Goal: Task Accomplishment & Management: Manage account settings

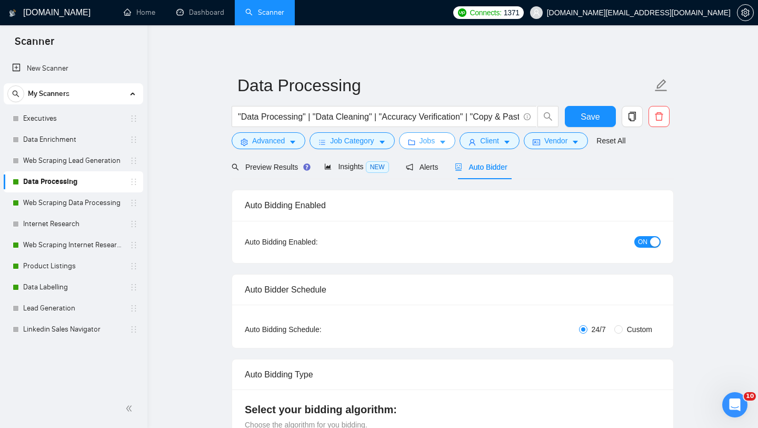
click at [422, 145] on span "Jobs" at bounding box center [428, 141] width 16 height 12
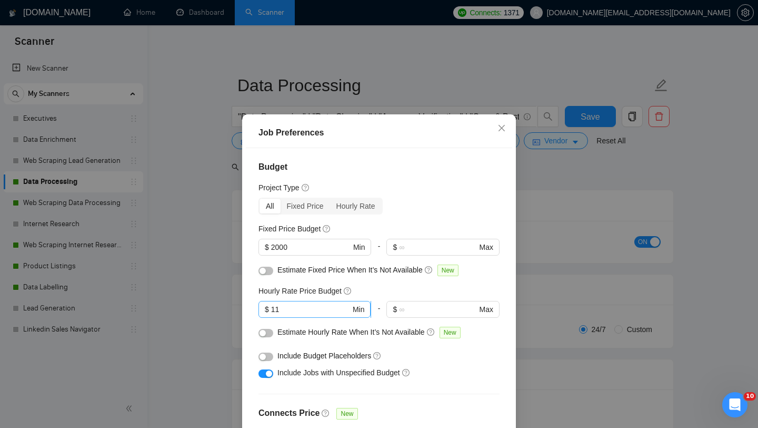
click at [312, 309] on input "11" at bounding box center [311, 309] width 80 height 12
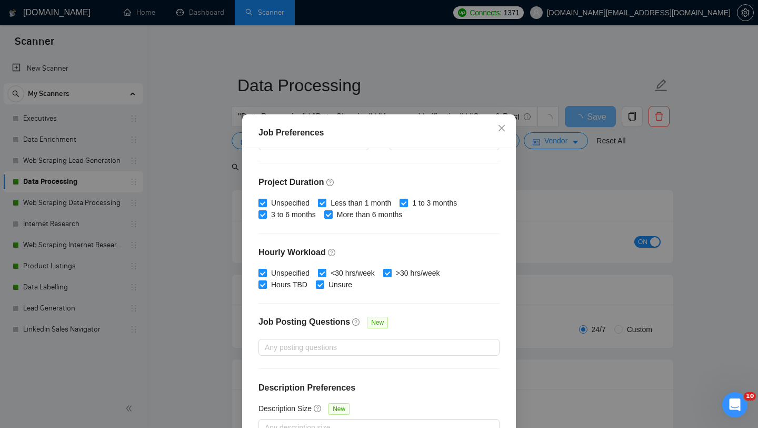
scroll to position [66, 0]
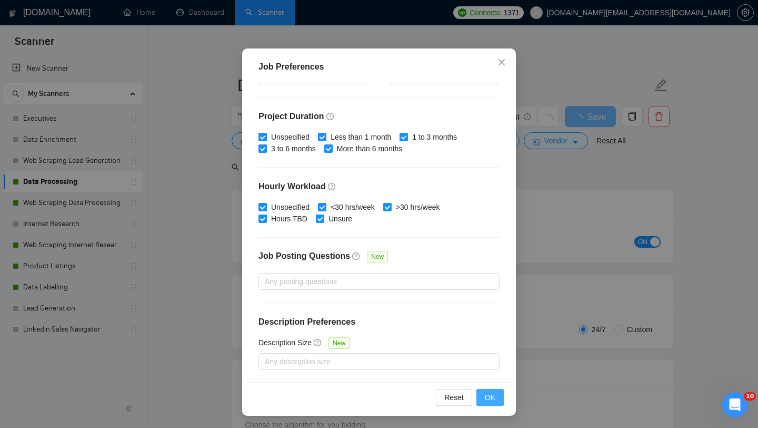
type input "10"
click at [493, 399] on span "OK" at bounding box center [490, 397] width 11 height 12
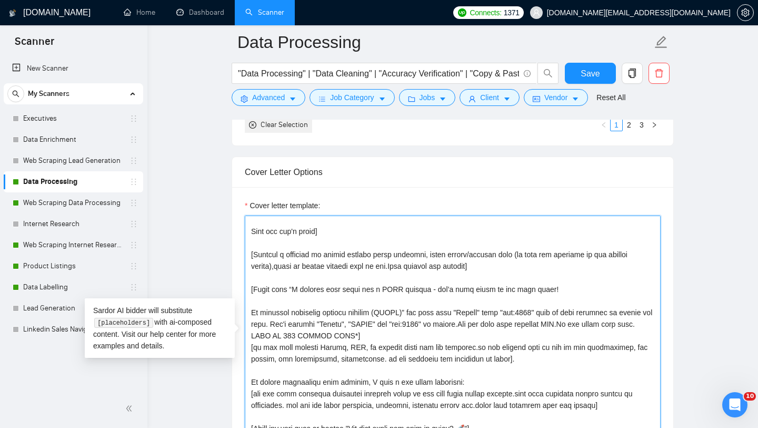
scroll to position [0, 0]
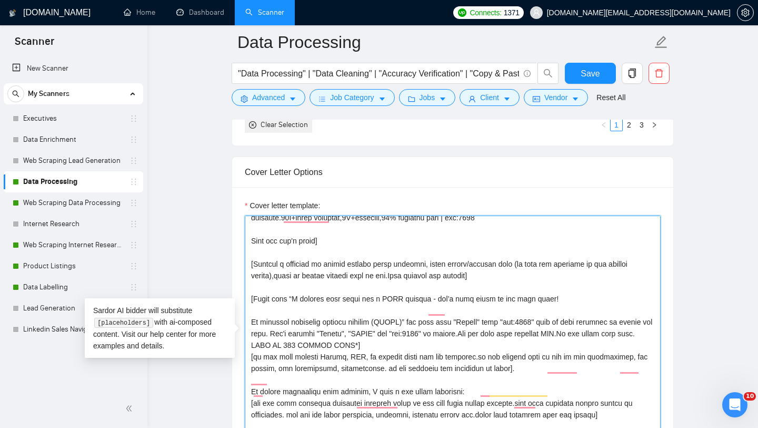
drag, startPoint x: 524, startPoint y: 252, endPoint x: 238, endPoint y: 303, distance: 290.4
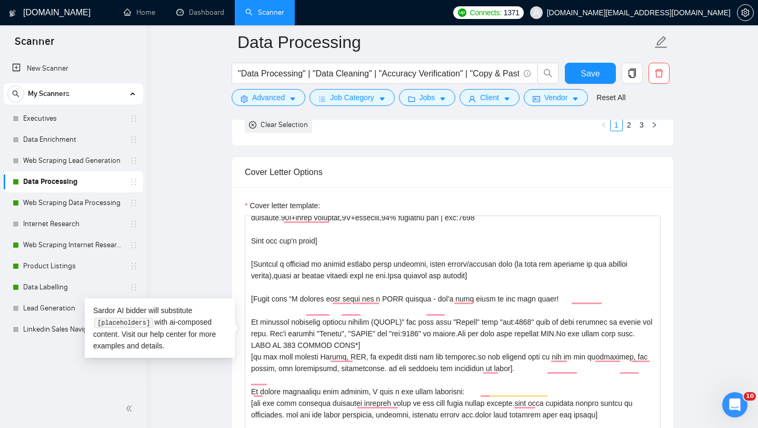
click at [401, 183] on div "Cover Letter Options" at bounding box center [453, 172] width 416 height 30
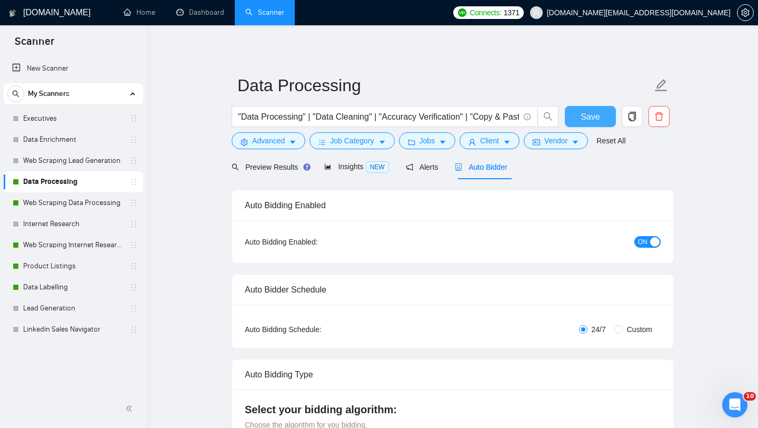
click at [587, 121] on span "Save" at bounding box center [590, 116] width 19 height 13
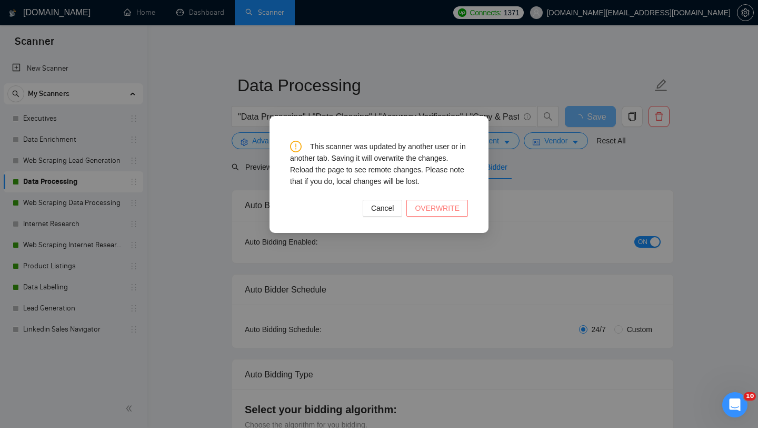
click at [443, 205] on span "OVERWRITE" at bounding box center [437, 208] width 45 height 12
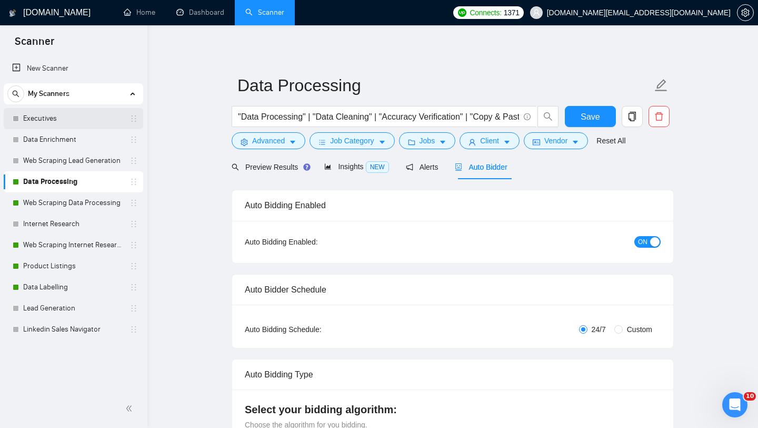
click at [51, 124] on link "Executives" at bounding box center [73, 118] width 100 height 21
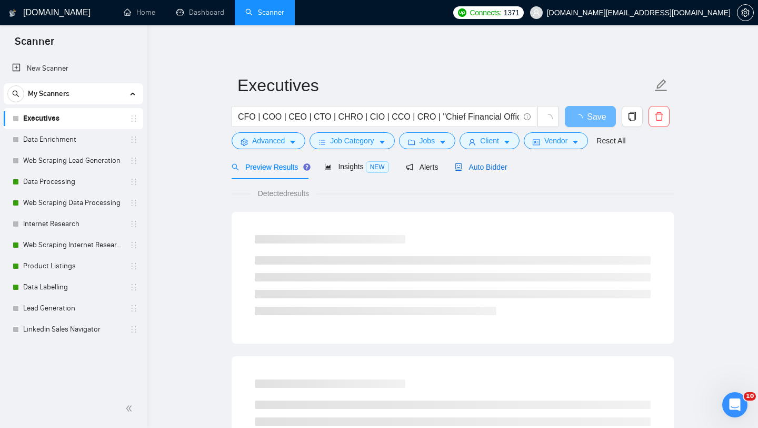
click at [485, 164] on span "Auto Bidder" at bounding box center [481, 167] width 52 height 8
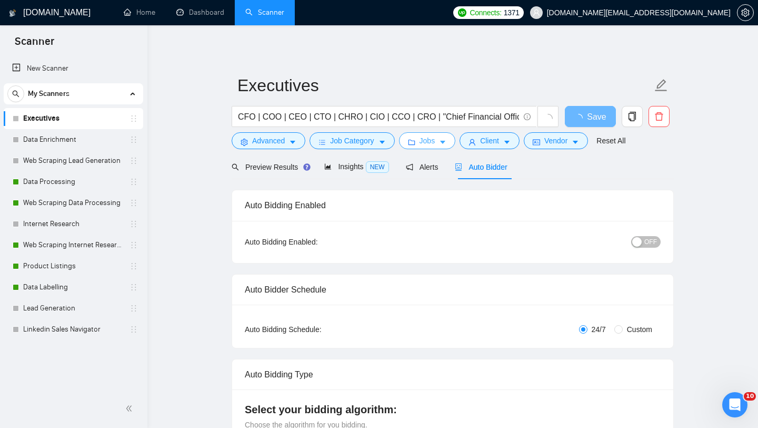
click at [440, 144] on button "Jobs" at bounding box center [427, 140] width 57 height 17
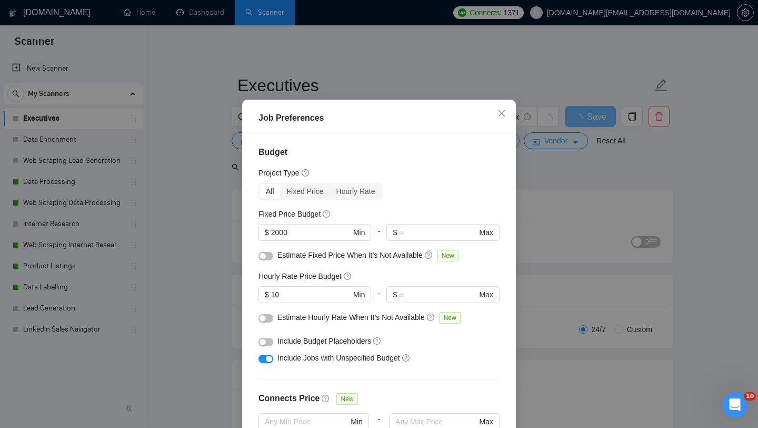
click at [643, 204] on div "Job Preferences Budget Project Type All Fixed Price Hourly Rate Fixed Price Bud…" at bounding box center [379, 214] width 758 height 428
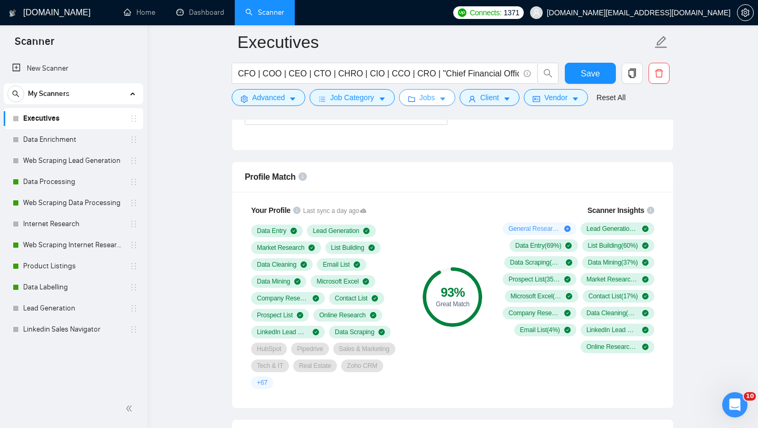
scroll to position [653, 0]
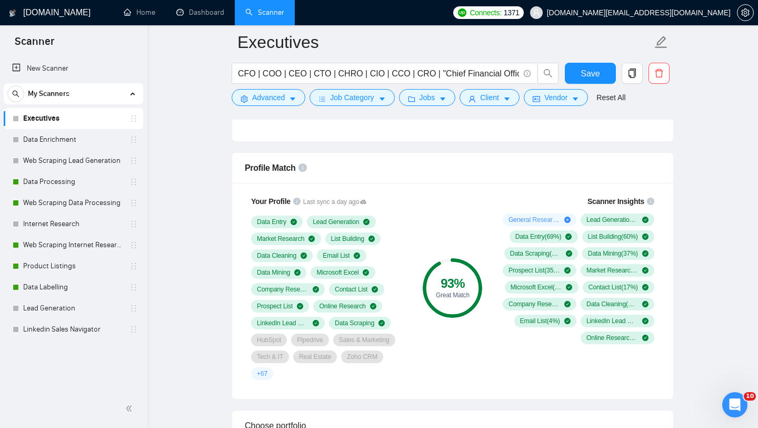
click at [261, 370] on span "+ 67" at bounding box center [262, 373] width 11 height 8
click at [265, 374] on span "+ 67" at bounding box center [262, 373] width 11 height 8
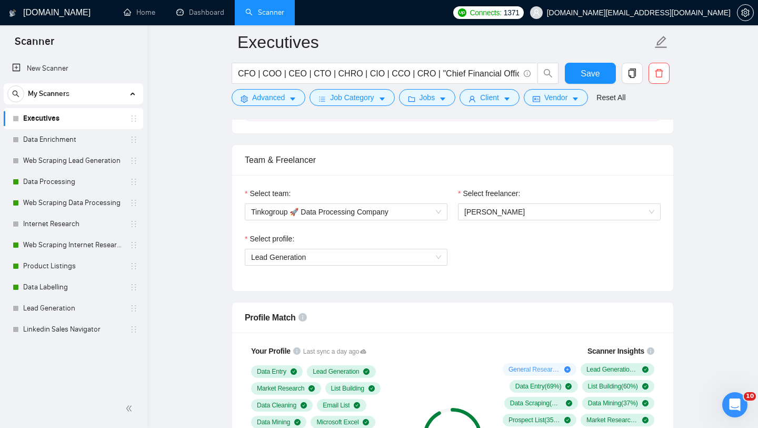
scroll to position [502, 0]
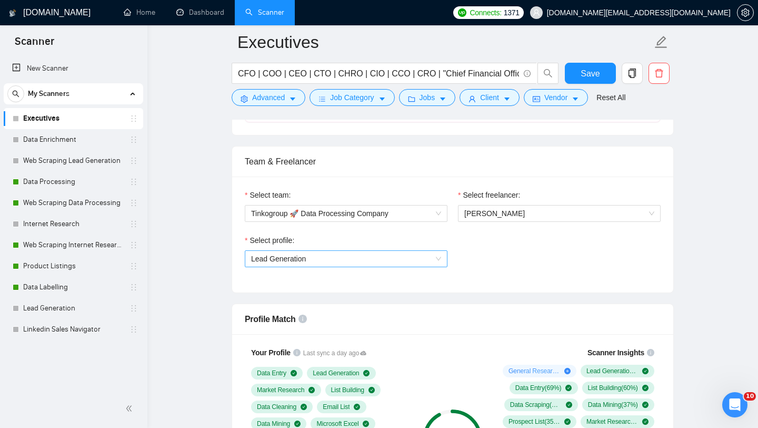
click at [344, 262] on span "Lead Generation" at bounding box center [346, 259] width 190 height 16
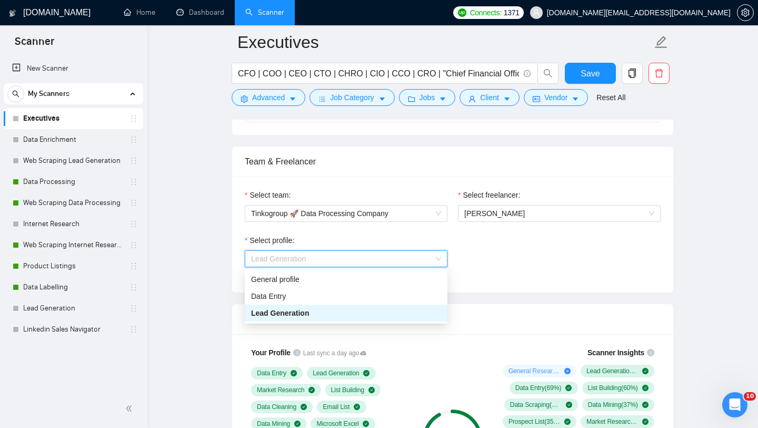
click at [344, 262] on span "Lead Generation" at bounding box center [346, 259] width 190 height 16
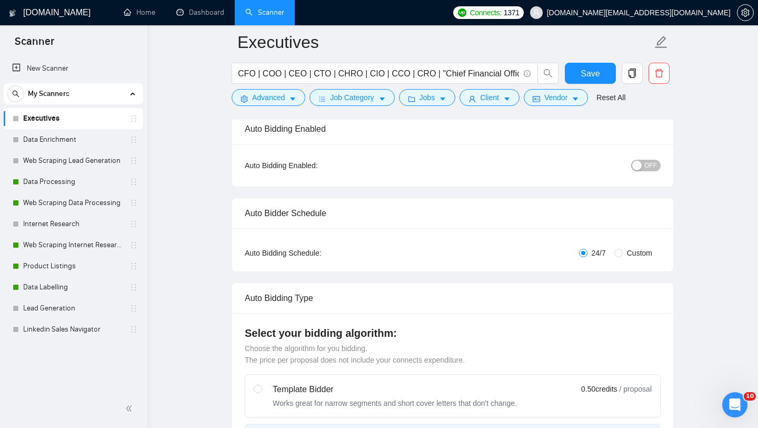
scroll to position [0, 0]
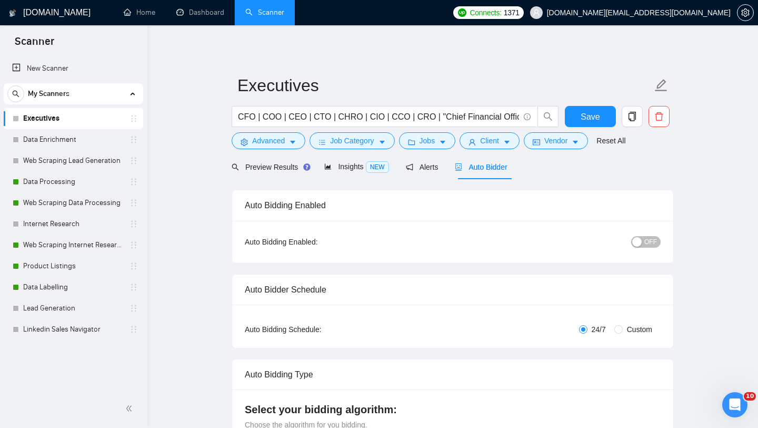
click at [647, 248] on div "OFF" at bounding box center [592, 241] width 139 height 17
click at [647, 240] on span "OFF" at bounding box center [651, 242] width 13 height 12
click at [596, 120] on span "Save" at bounding box center [590, 116] width 19 height 13
click at [68, 145] on link "Data Enrichment" at bounding box center [73, 139] width 100 height 21
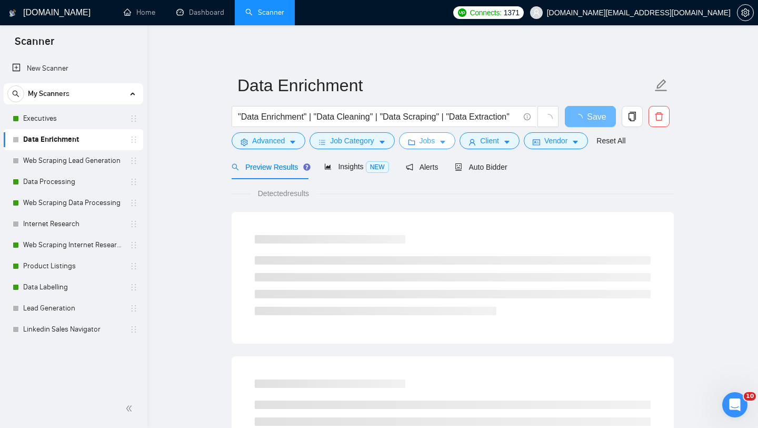
click at [427, 139] on span "Jobs" at bounding box center [428, 141] width 16 height 12
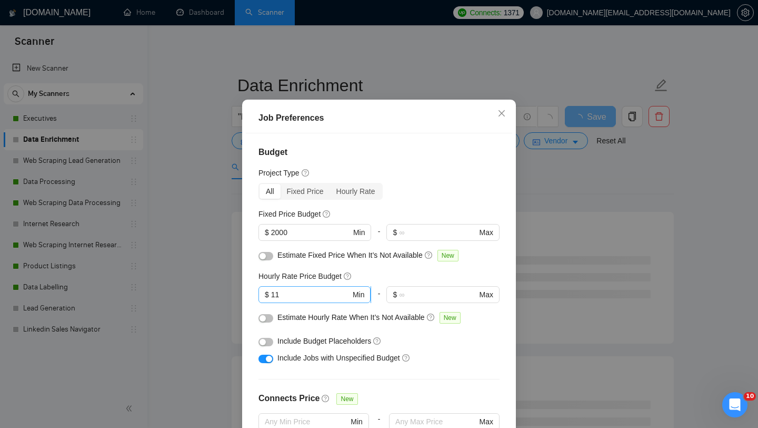
click at [309, 300] on input "11" at bounding box center [311, 295] width 80 height 12
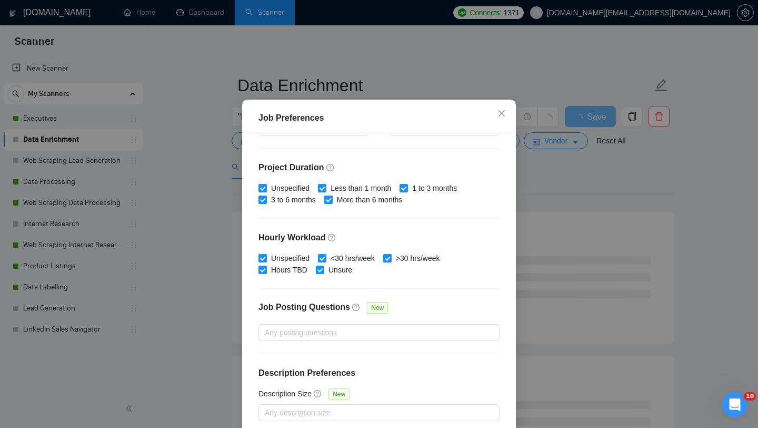
scroll to position [66, 0]
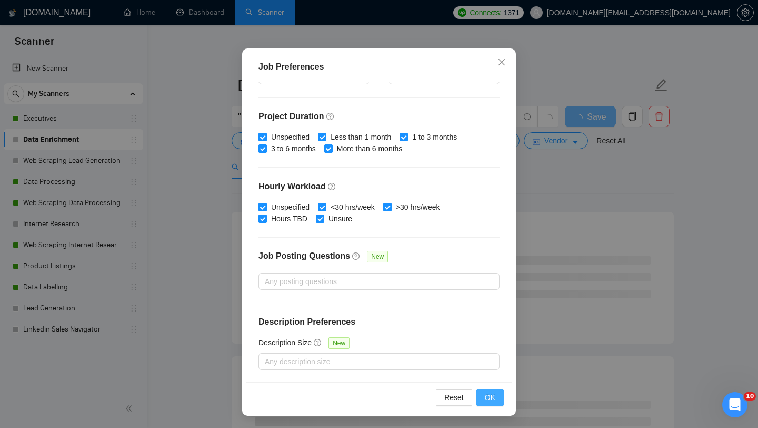
type input "10"
click at [494, 401] on span "OK" at bounding box center [490, 397] width 11 height 12
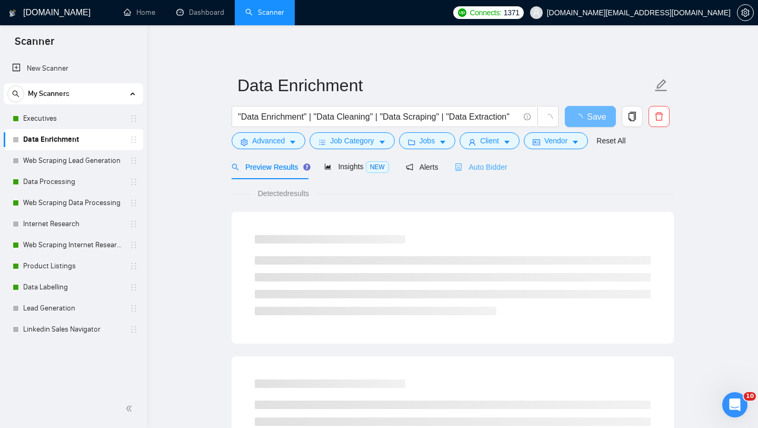
click at [486, 178] on div "Auto Bidder" at bounding box center [481, 166] width 52 height 25
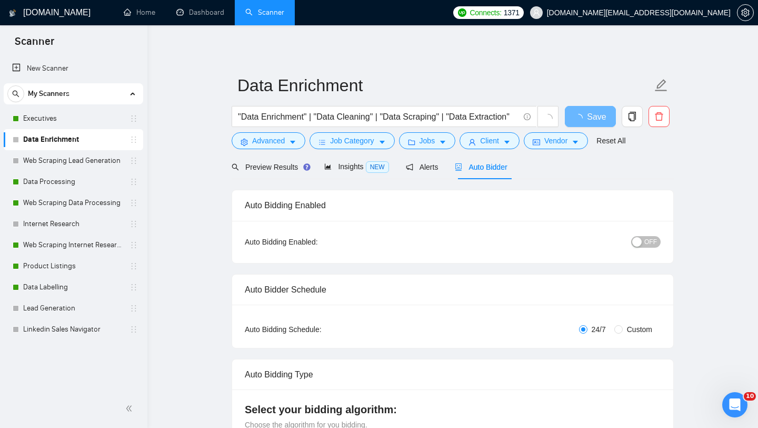
click at [659, 238] on button "OFF" at bounding box center [646, 242] width 29 height 12
click at [596, 115] on span "Save" at bounding box center [590, 116] width 19 height 13
click at [78, 164] on link "Web Scraping Lead Generation" at bounding box center [73, 160] width 100 height 21
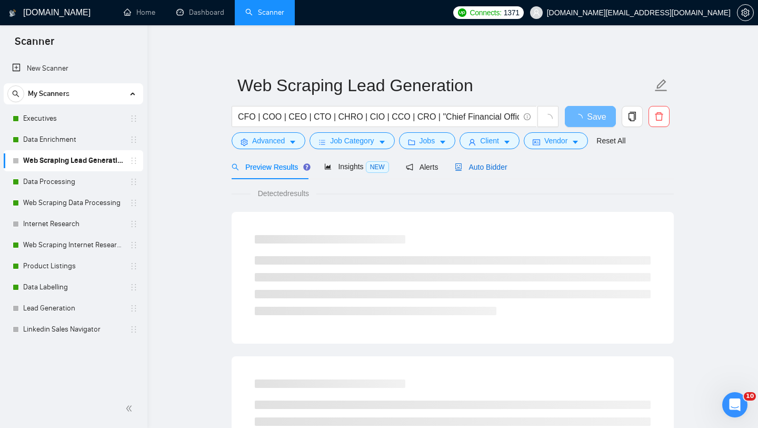
click at [468, 162] on div "Auto Bidder" at bounding box center [481, 167] width 52 height 12
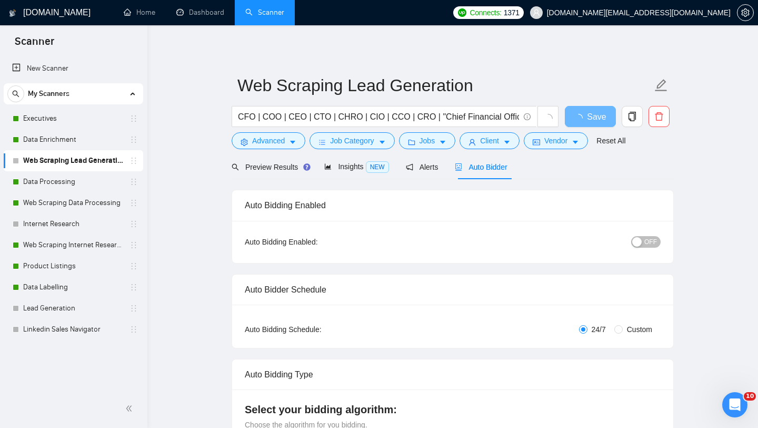
click at [637, 245] on div "button" at bounding box center [637, 241] width 9 height 9
click at [429, 147] on button "Jobs" at bounding box center [427, 140] width 57 height 17
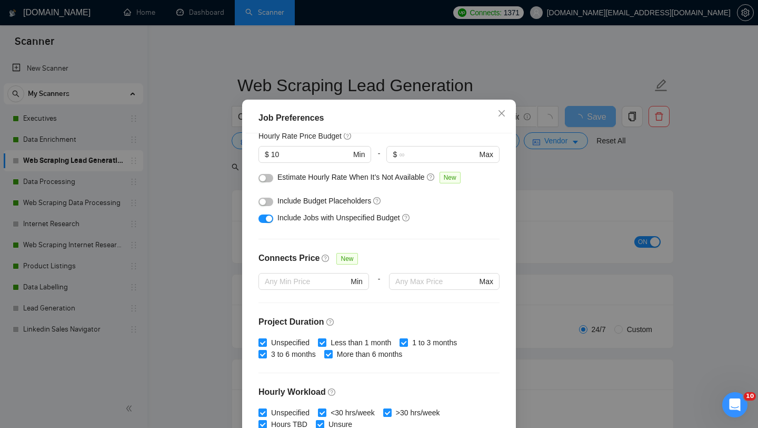
scroll to position [137, 0]
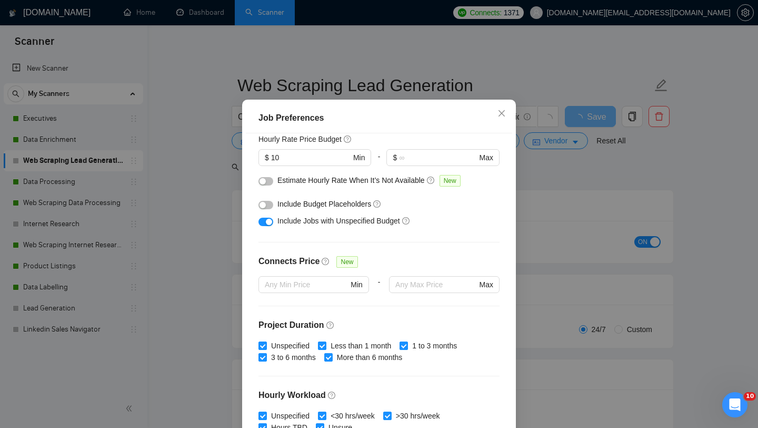
click at [669, 204] on div "Job Preferences Budget Project Type All Fixed Price Hourly Rate Fixed Price Bud…" at bounding box center [379, 214] width 758 height 428
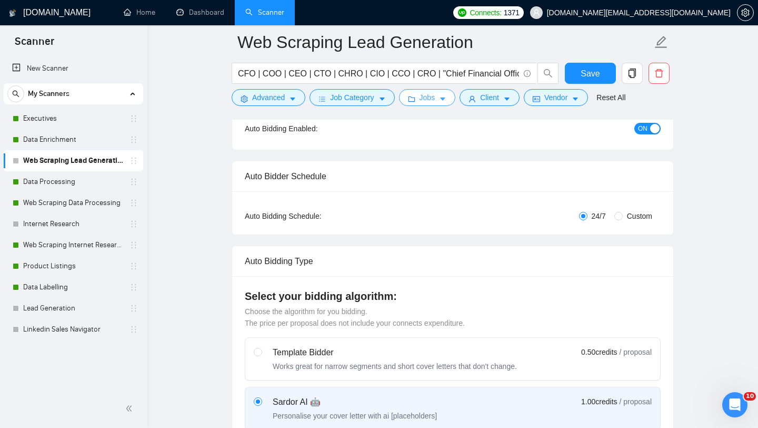
scroll to position [0, 0]
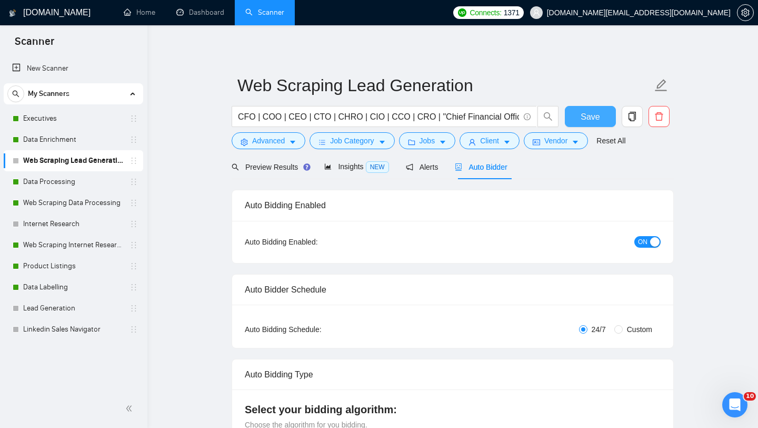
click at [605, 113] on button "Save" at bounding box center [590, 116] width 51 height 21
click at [81, 206] on link "Web Scraping Data Processing" at bounding box center [73, 202] width 100 height 21
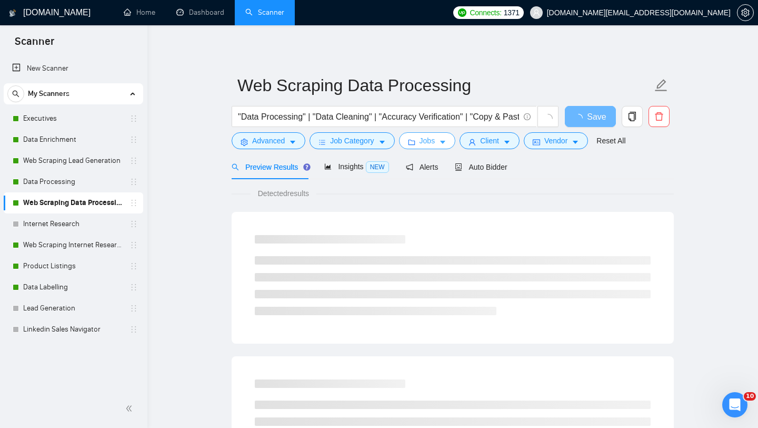
click at [422, 144] on span "Jobs" at bounding box center [428, 141] width 16 height 12
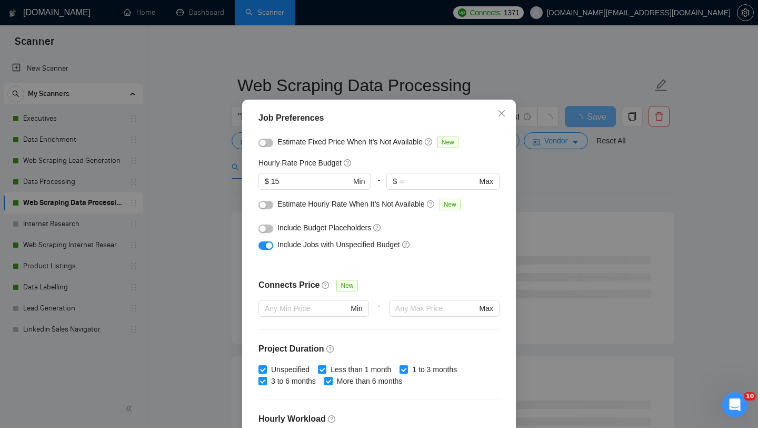
scroll to position [110, 0]
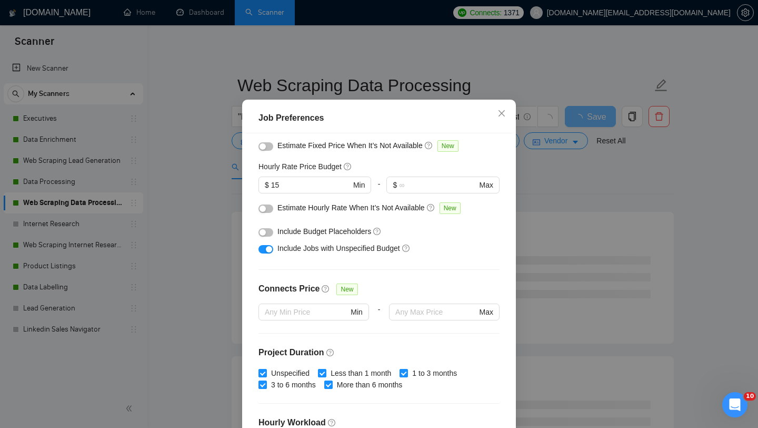
click at [612, 201] on div "Job Preferences Budget Project Type All Fixed Price Hourly Rate Fixed Price Bud…" at bounding box center [379, 214] width 758 height 428
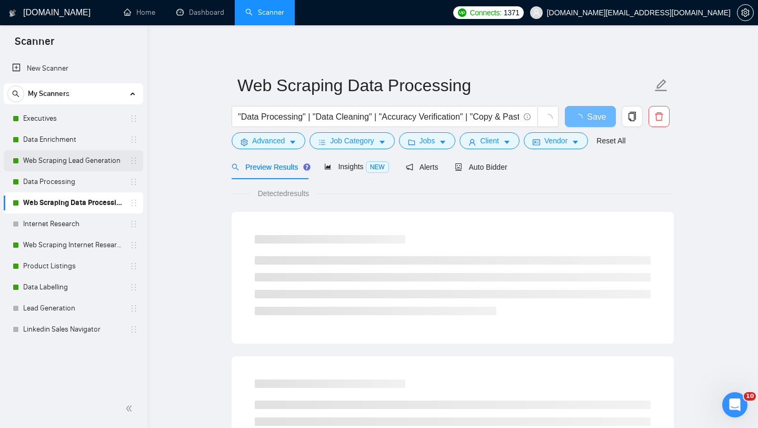
click at [63, 165] on link "Web Scraping Lead Generation" at bounding box center [73, 160] width 100 height 21
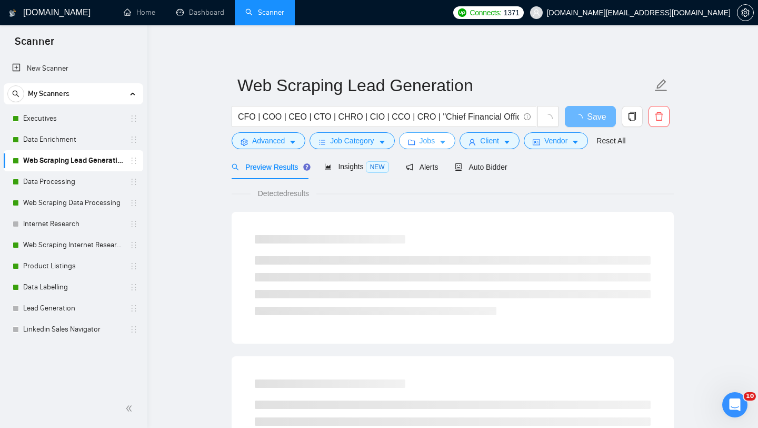
click at [416, 146] on button "Jobs" at bounding box center [427, 140] width 57 height 17
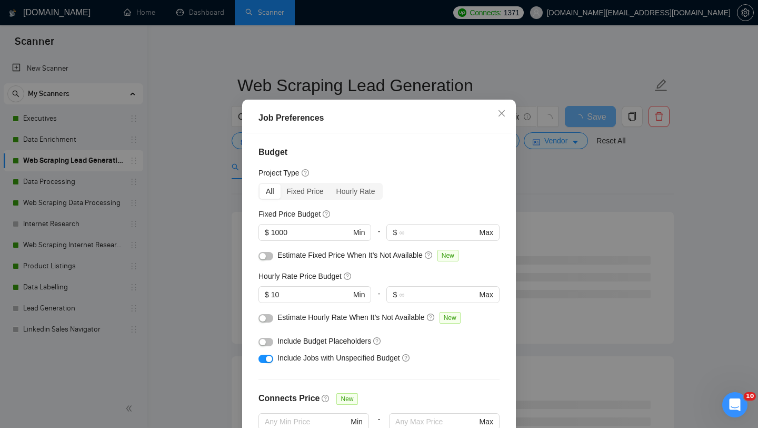
click at [598, 194] on div "Job Preferences Budget Project Type All Fixed Price Hourly Rate Fixed Price Bud…" at bounding box center [379, 214] width 758 height 428
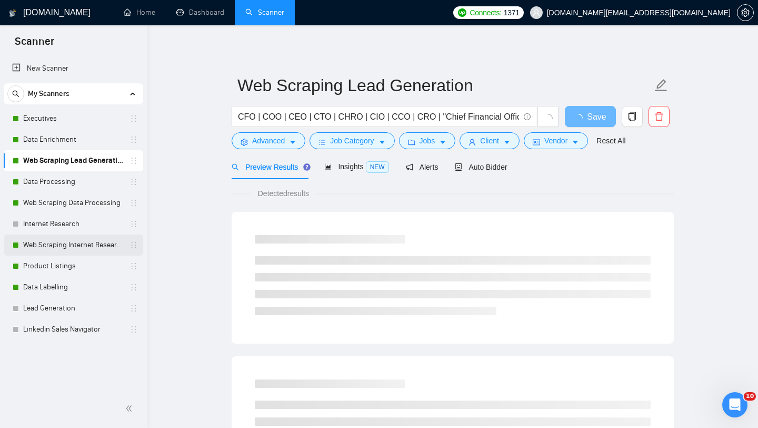
click at [57, 251] on link "Web Scraping Internet Research" at bounding box center [73, 244] width 100 height 21
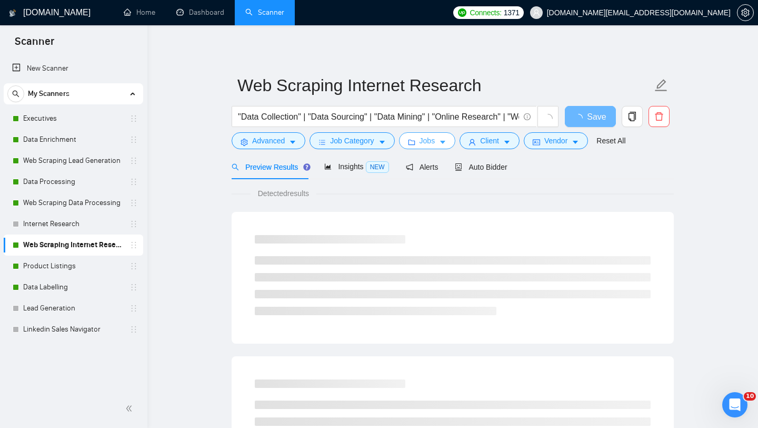
click at [430, 138] on span "Jobs" at bounding box center [428, 141] width 16 height 12
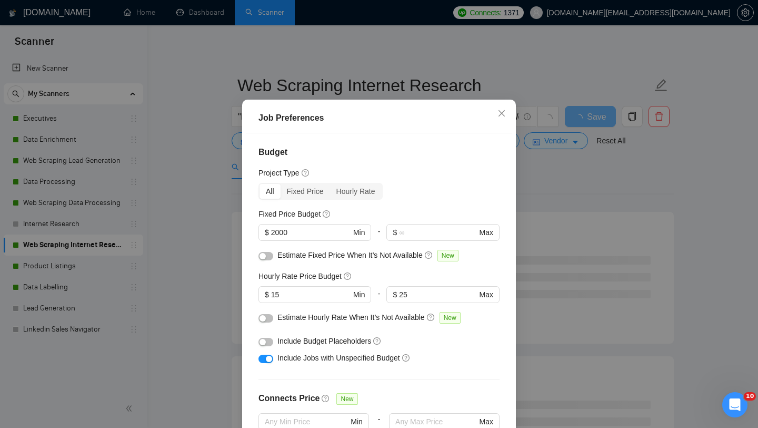
click at [589, 216] on div "Job Preferences Budget Project Type All Fixed Price Hourly Rate Fixed Price Bud…" at bounding box center [379, 214] width 758 height 428
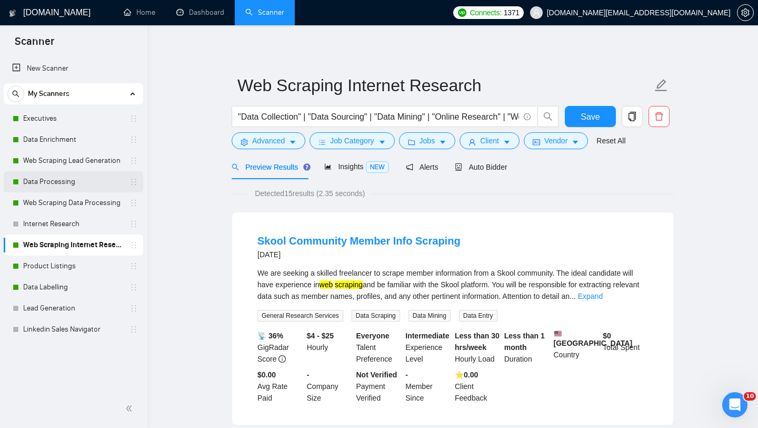
click at [69, 178] on link "Data Processing" at bounding box center [73, 181] width 100 height 21
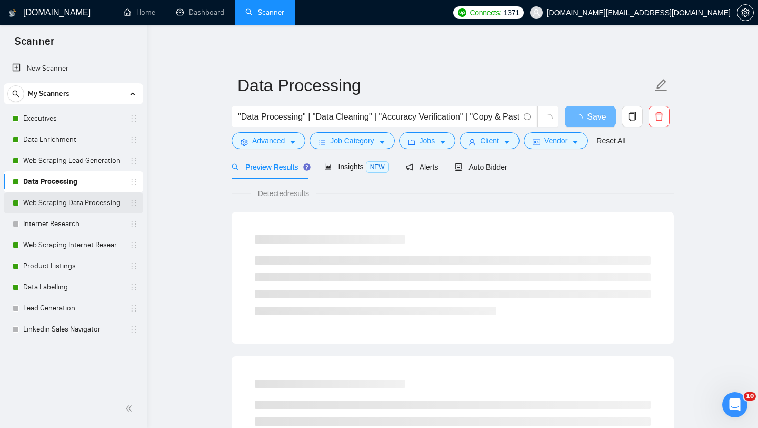
click at [70, 199] on link "Web Scraping Data Processing" at bounding box center [73, 202] width 100 height 21
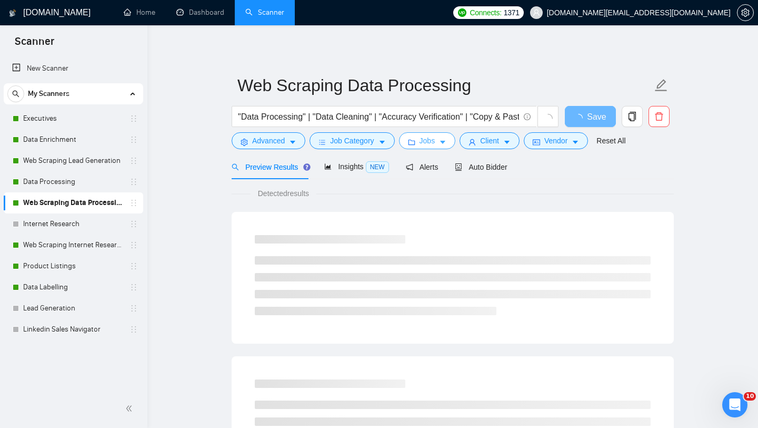
click at [412, 143] on icon "folder" at bounding box center [411, 142] width 7 height 7
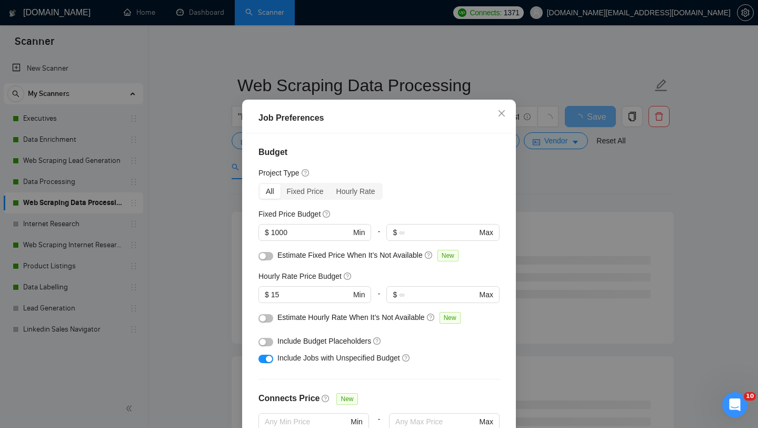
click at [588, 205] on div "Job Preferences Budget Project Type All Fixed Price Hourly Rate Fixed Price Bud…" at bounding box center [379, 214] width 758 height 428
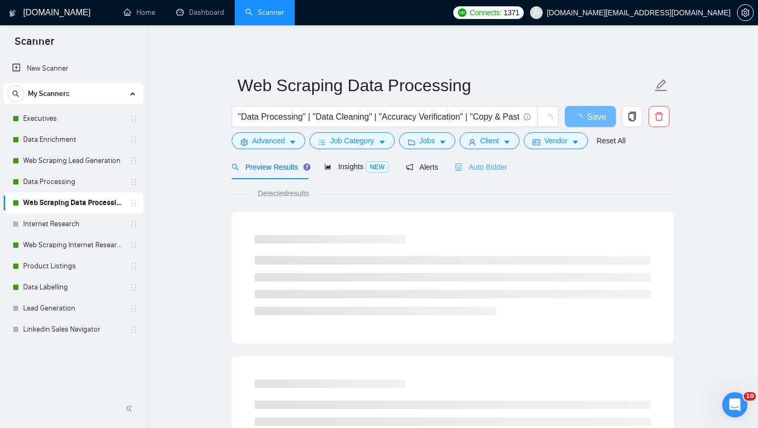
click at [504, 173] on div "Auto Bidder" at bounding box center [481, 166] width 52 height 25
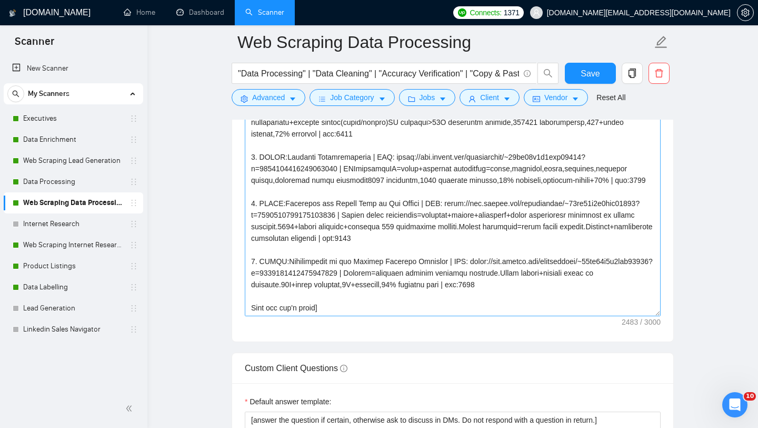
scroll to position [116, 0]
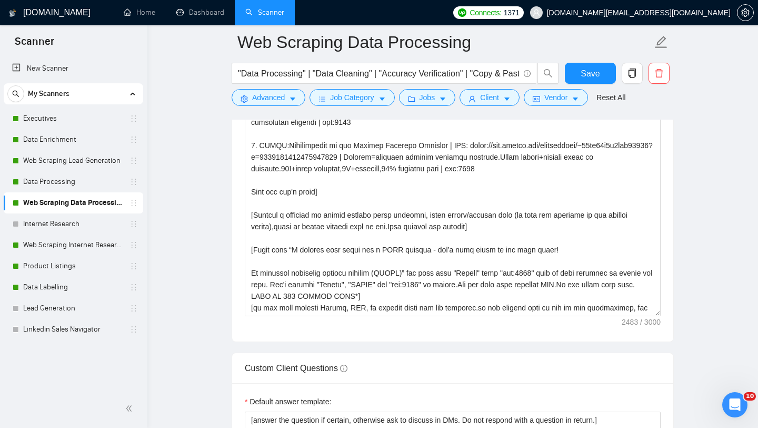
click at [702, 227] on main "Web Scraping Data Processing "Data Processing" | "Data Cleaning" | "Accuracy Ve…" at bounding box center [452, 246] width 577 height 2943
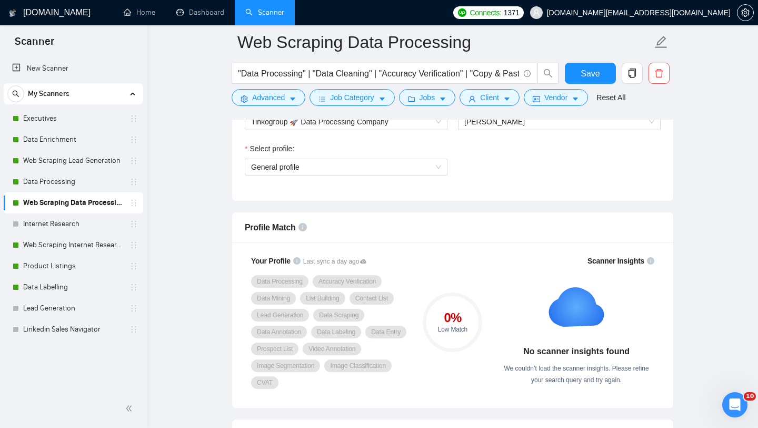
scroll to position [594, 0]
click at [66, 229] on link "Internet Research" at bounding box center [73, 223] width 100 height 21
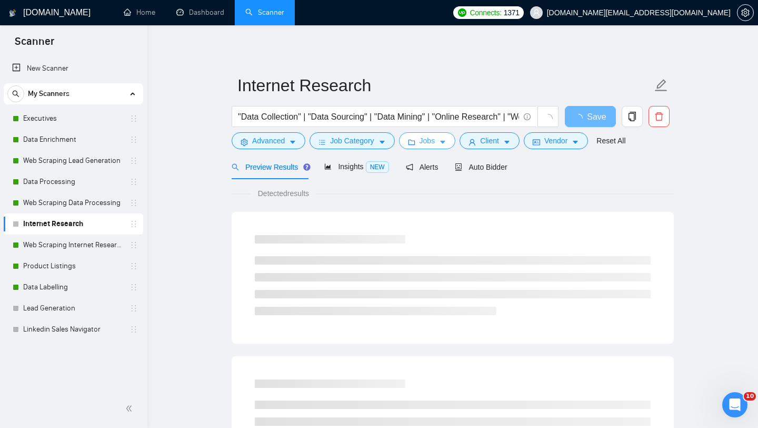
click at [416, 137] on button "Jobs" at bounding box center [427, 140] width 57 height 17
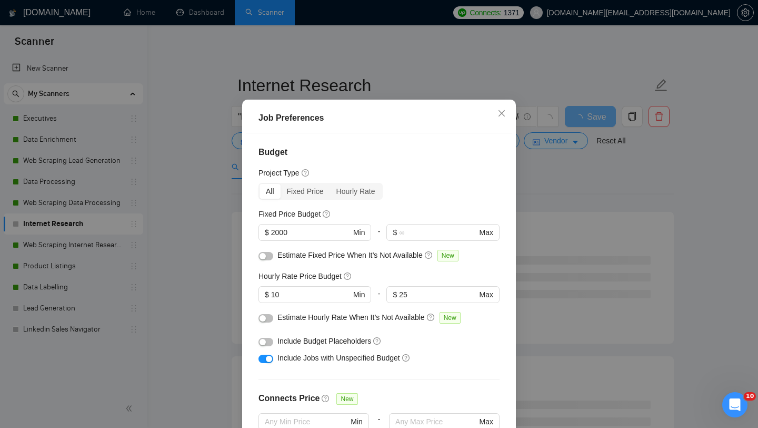
click at [587, 225] on div "Job Preferences Budget Project Type All Fixed Price Hourly Rate Fixed Price Bud…" at bounding box center [379, 214] width 758 height 428
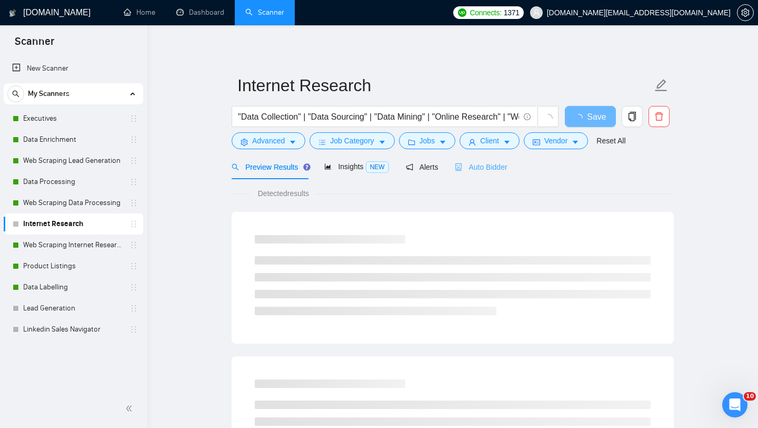
click at [507, 174] on div "Auto Bidder" at bounding box center [481, 166] width 52 height 25
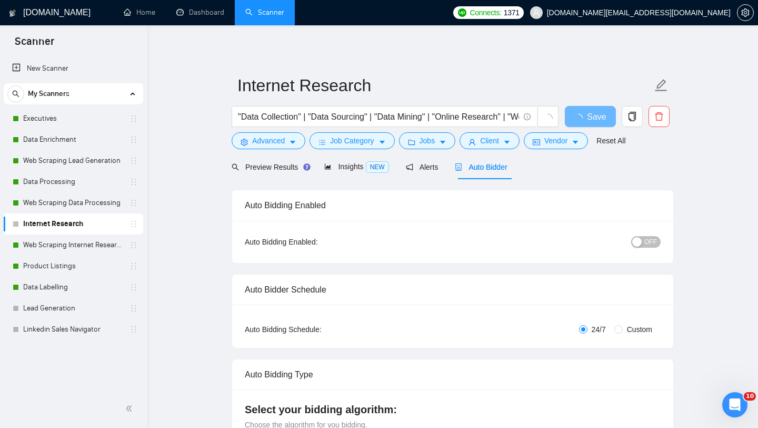
click at [646, 244] on span "OFF" at bounding box center [651, 242] width 13 height 12
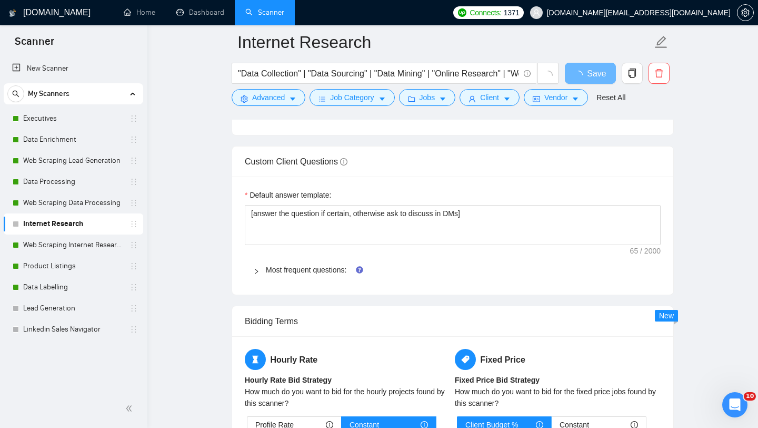
scroll to position [1607, 0]
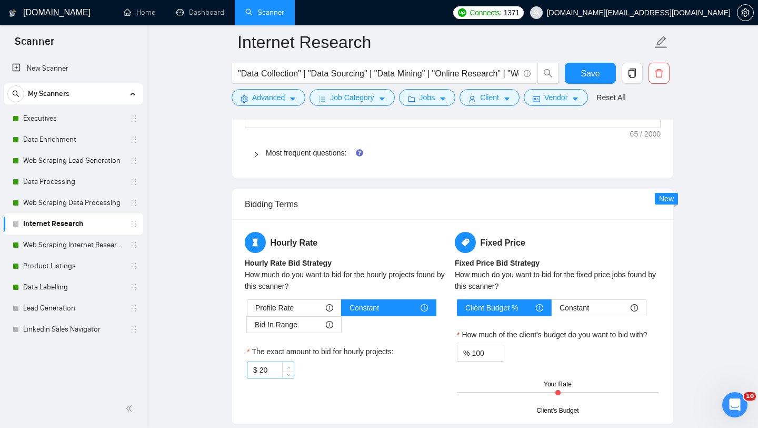
click at [283, 368] on span "Increase Value" at bounding box center [288, 366] width 12 height 9
type input "2"
type input "12"
click at [396, 367] on div "$ 12" at bounding box center [348, 369] width 202 height 17
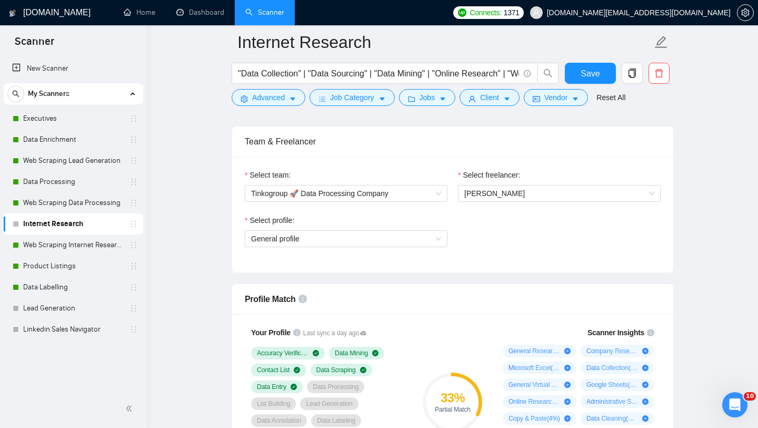
scroll to position [569, 0]
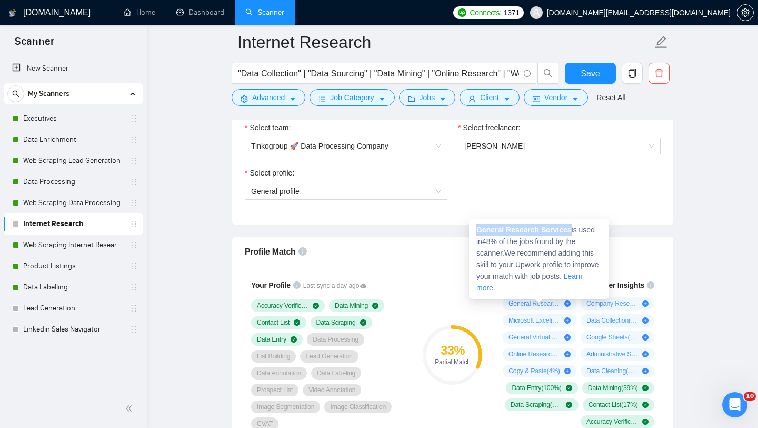
drag, startPoint x: 478, startPoint y: 229, endPoint x: 574, endPoint y: 229, distance: 96.4
click at [574, 229] on span "General Research Services is used in 48 % of the jobs found by the scanner. We …" at bounding box center [538, 258] width 123 height 66
copy strong "General Research Services"
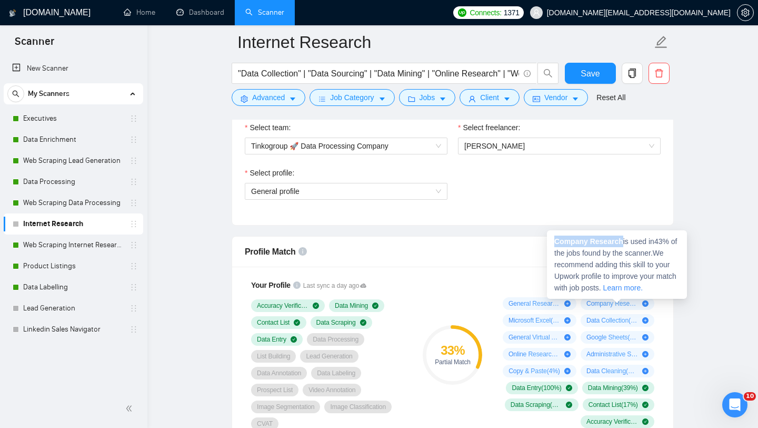
drag, startPoint x: 556, startPoint y: 240, endPoint x: 624, endPoint y: 239, distance: 67.4
click at [624, 239] on strong "Company Research" at bounding box center [589, 241] width 69 height 8
copy strong "Company Research"
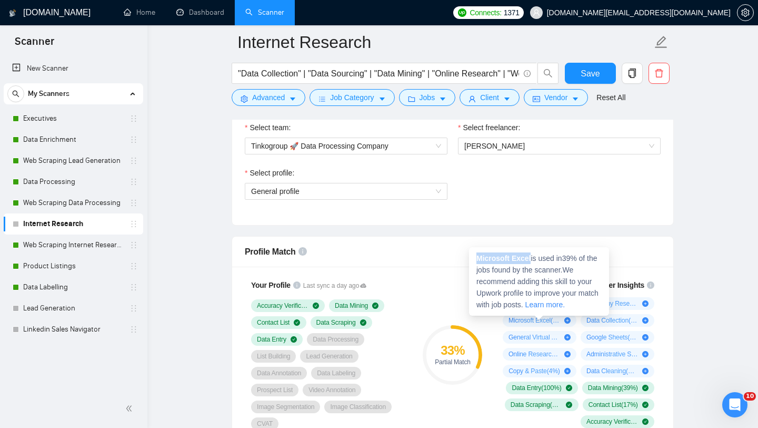
drag, startPoint x: 476, startPoint y: 260, endPoint x: 534, endPoint y: 258, distance: 58.0
click at [534, 258] on div "Microsoft Excel is used in 39 % of the jobs found by the scanner. We recommend …" at bounding box center [539, 281] width 140 height 68
copy strong "Microsoft Excel"
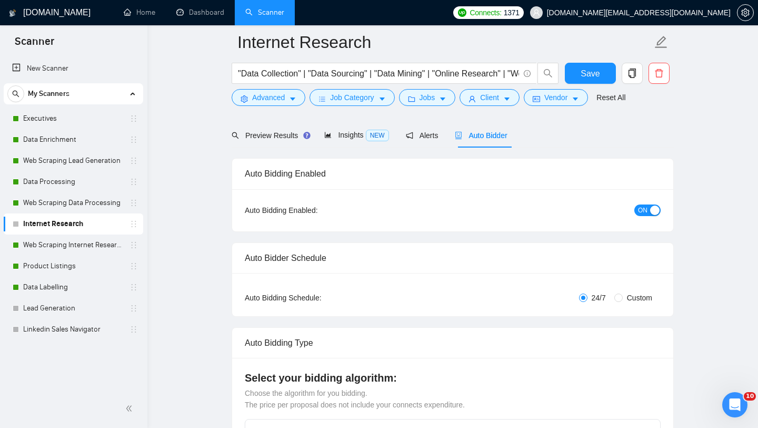
scroll to position [0, 0]
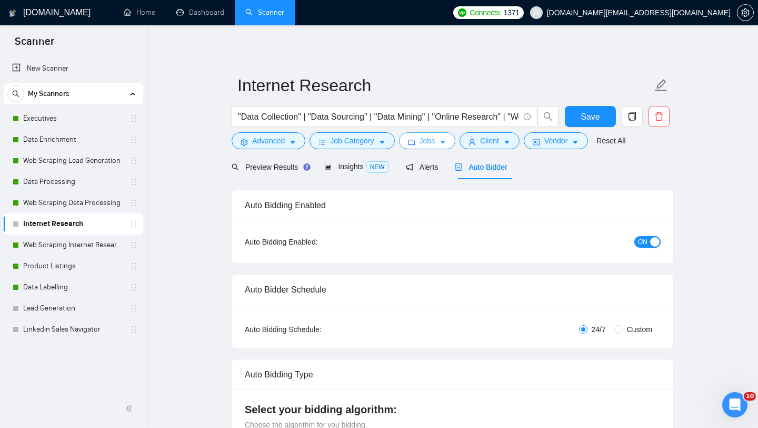
click at [419, 146] on button "Jobs" at bounding box center [427, 140] width 57 height 17
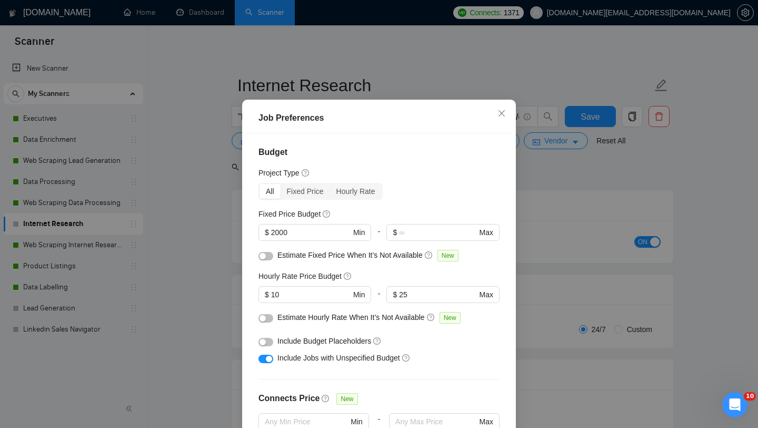
click at [593, 185] on div "Job Preferences Budget Project Type All Fixed Price Hourly Rate Fixed Price Bud…" at bounding box center [379, 214] width 758 height 428
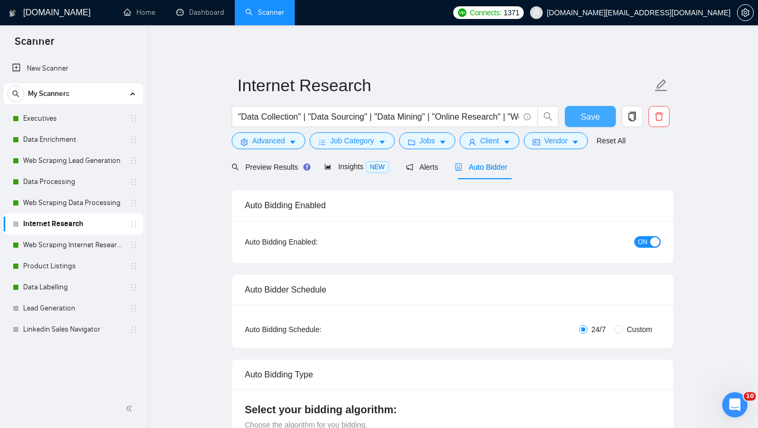
click at [599, 117] on span "Save" at bounding box center [590, 116] width 19 height 13
click at [86, 113] on link "Executives" at bounding box center [73, 118] width 100 height 21
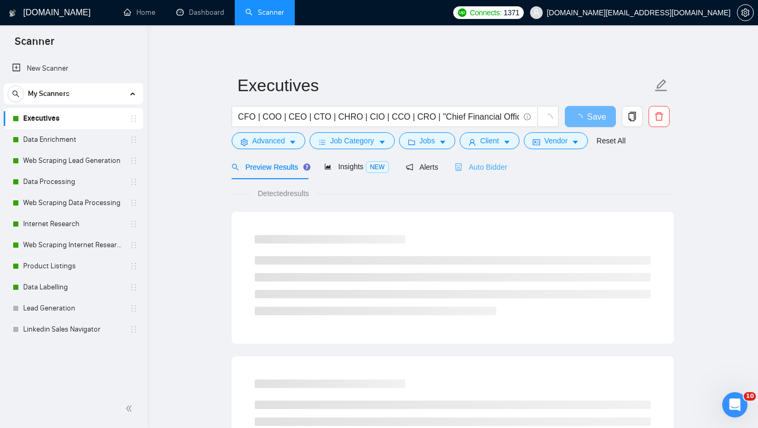
click at [484, 175] on div "Auto Bidder" at bounding box center [481, 166] width 52 height 25
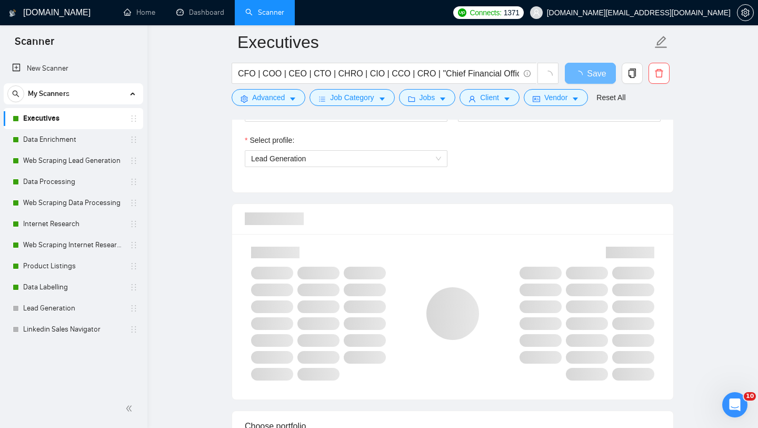
scroll to position [612, 0]
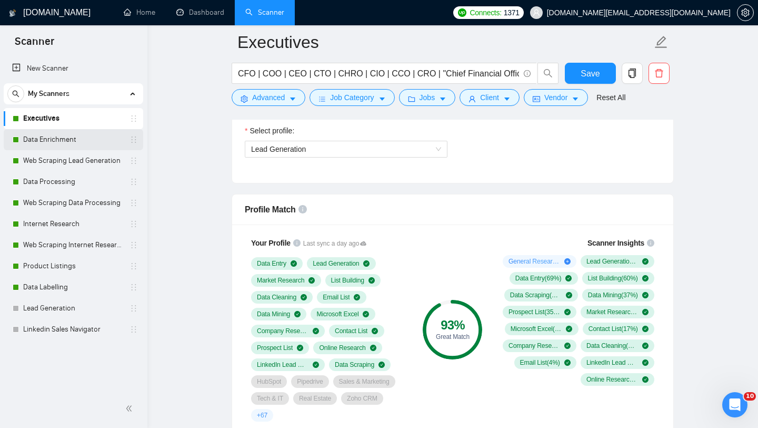
click at [52, 135] on link "Data Enrichment" at bounding box center [73, 139] width 100 height 21
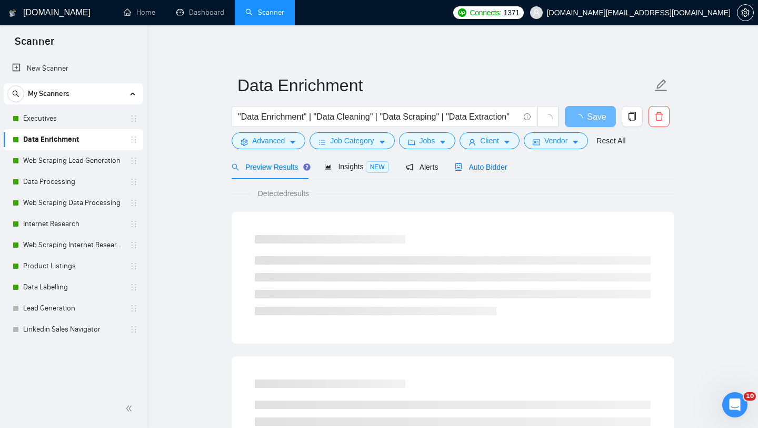
click at [496, 164] on span "Auto Bidder" at bounding box center [481, 167] width 52 height 8
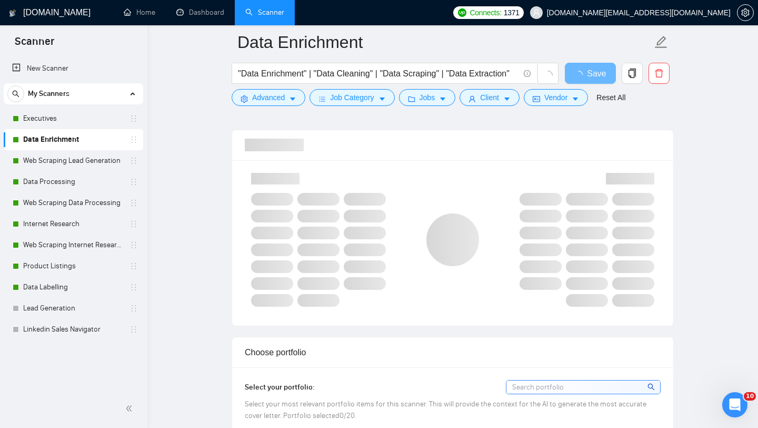
scroll to position [671, 0]
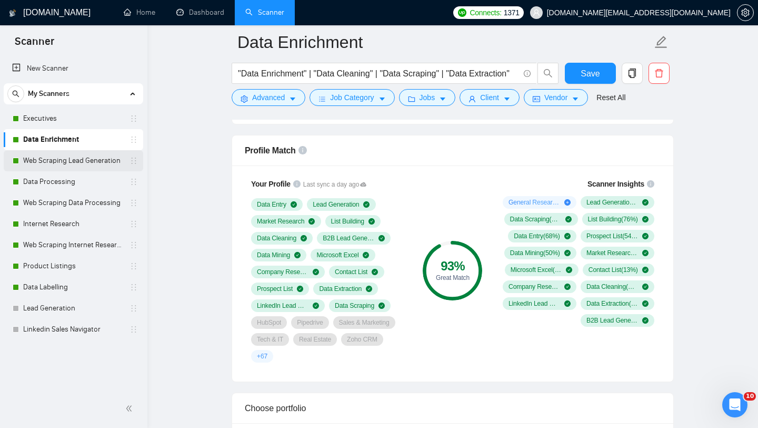
click at [88, 162] on link "Web Scraping Lead Generation" at bounding box center [73, 160] width 100 height 21
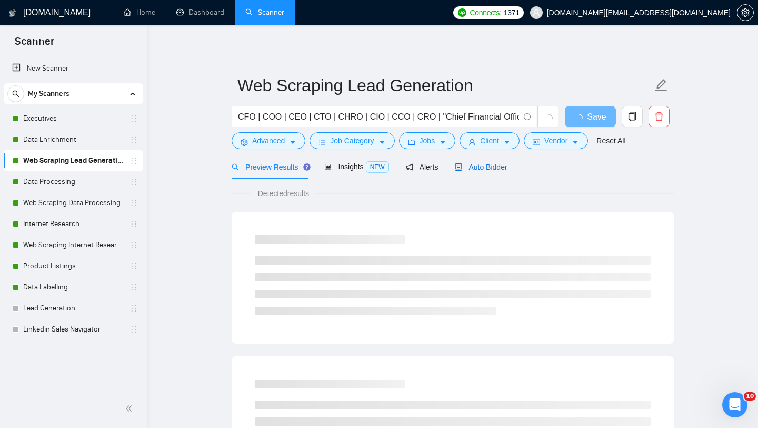
click at [505, 167] on span "Auto Bidder" at bounding box center [481, 167] width 52 height 8
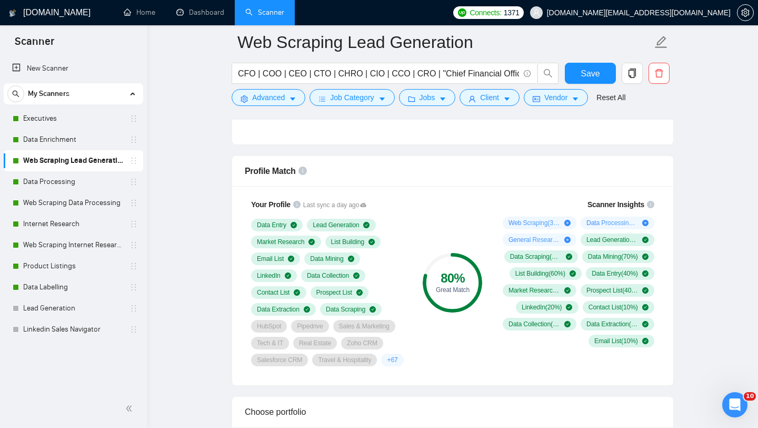
scroll to position [666, 0]
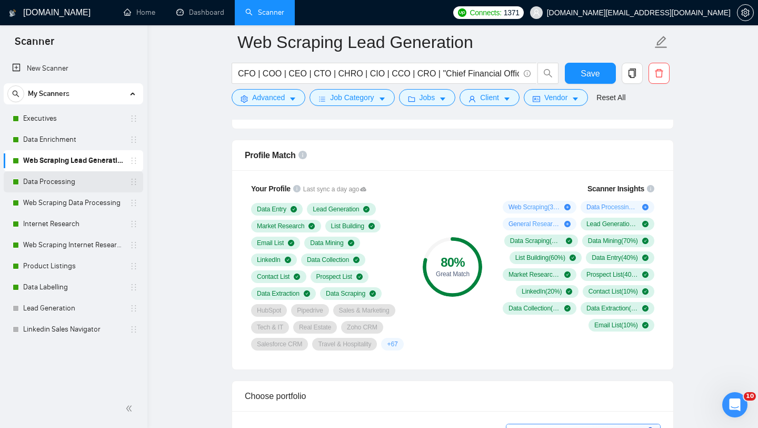
click at [80, 182] on link "Data Processing" at bounding box center [73, 181] width 100 height 21
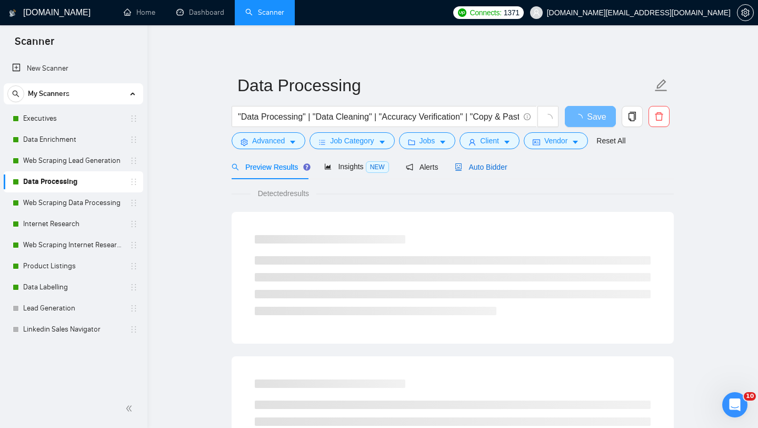
click at [497, 166] on span "Auto Bidder" at bounding box center [481, 167] width 52 height 8
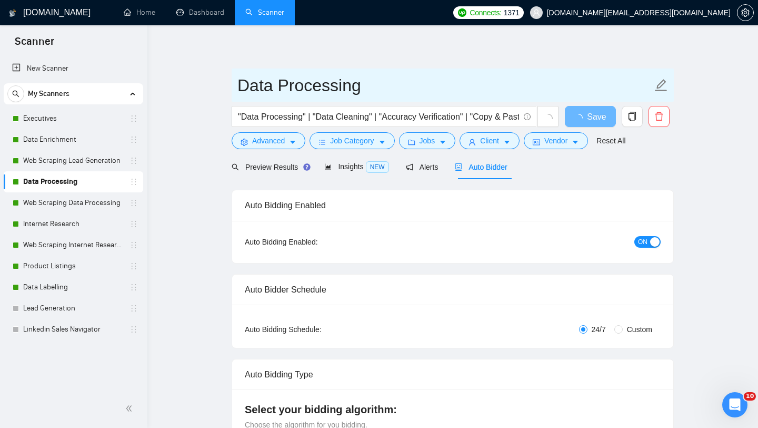
click at [302, 91] on input "Data Processing" at bounding box center [445, 85] width 415 height 26
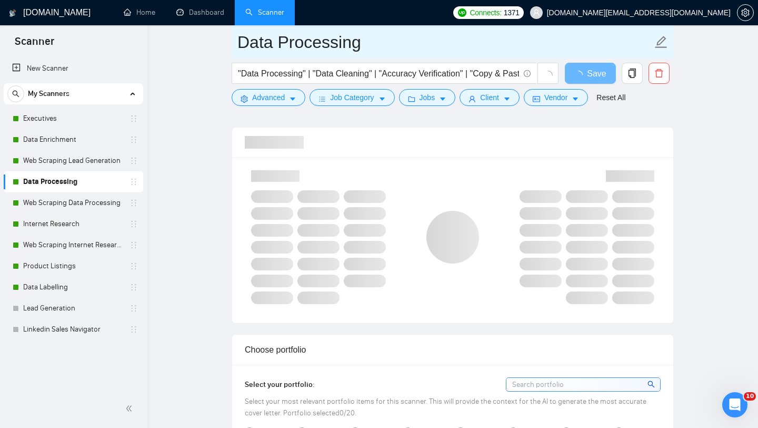
scroll to position [653, 0]
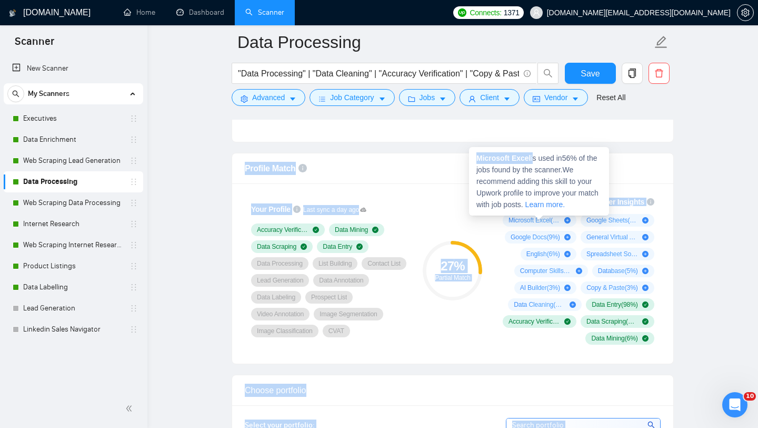
drag, startPoint x: 534, startPoint y: 157, endPoint x: 455, endPoint y: 157, distance: 78.5
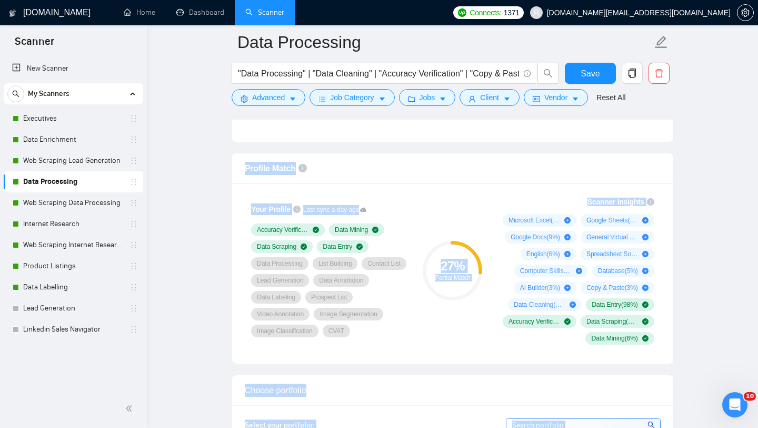
copy body "Profile Match Your Profile Last sync a day ago Accuracy Verification Data Minin…"
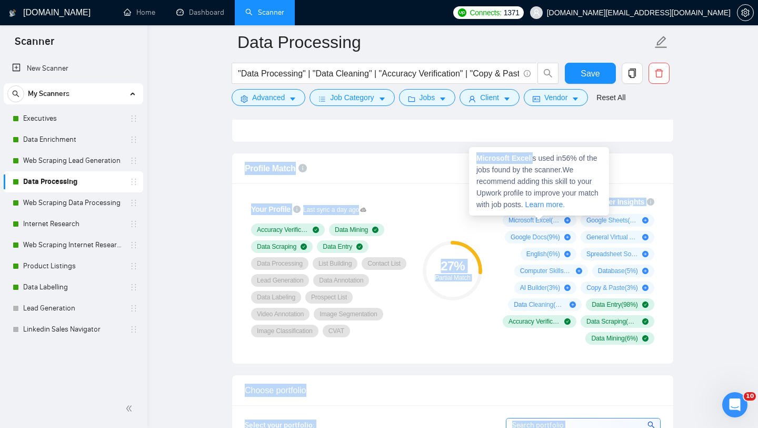
click at [511, 166] on span "Microsoft Excel is used in 56 % of the jobs found by the scanner. We recommend …" at bounding box center [538, 181] width 122 height 55
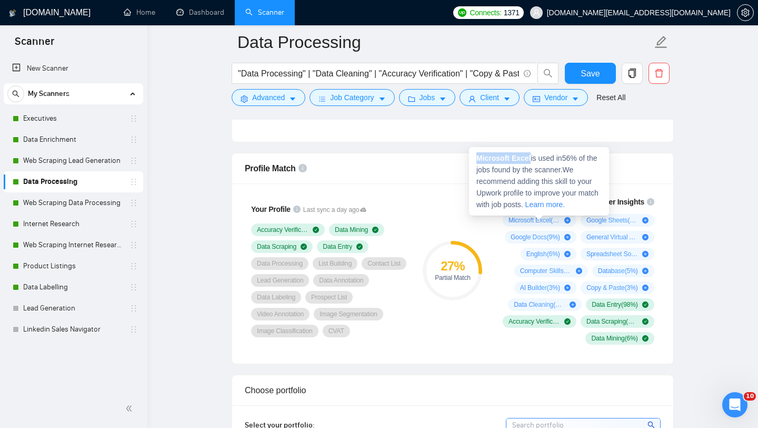
drag, startPoint x: 532, startPoint y: 158, endPoint x: 477, endPoint y: 157, distance: 54.8
click at [477, 157] on strong "Microsoft Excel" at bounding box center [504, 158] width 54 height 8
copy strong "Microsoft Excel"
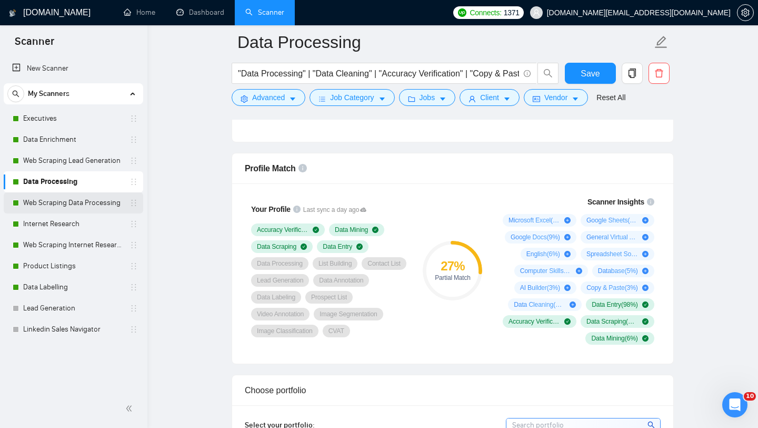
click at [70, 199] on link "Web Scraping Data Processing" at bounding box center [73, 202] width 100 height 21
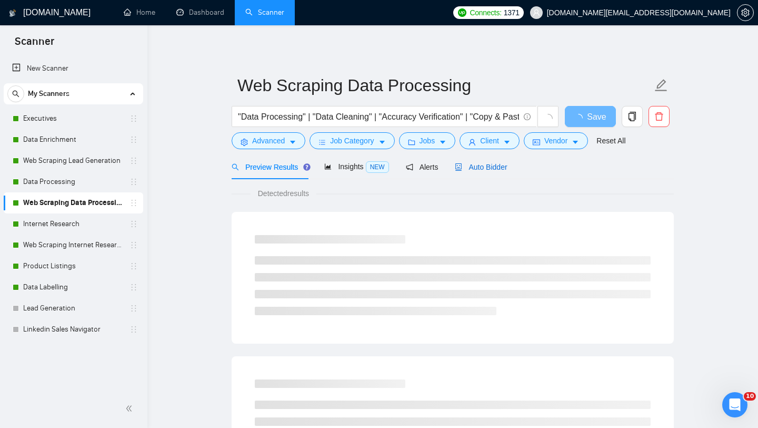
click at [501, 167] on span "Auto Bidder" at bounding box center [481, 167] width 52 height 8
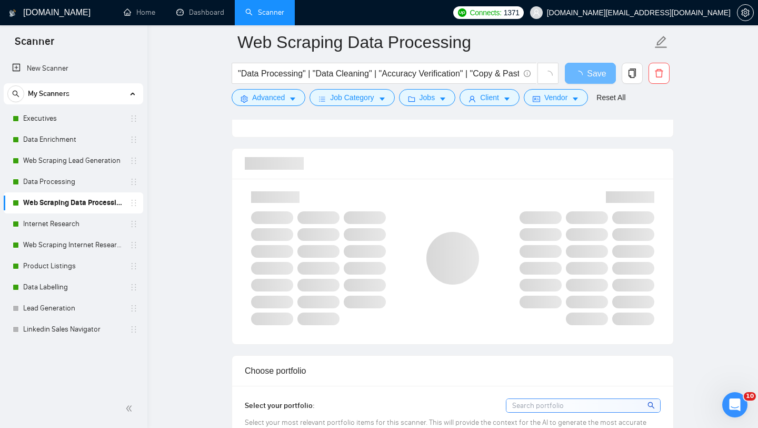
scroll to position [671, 0]
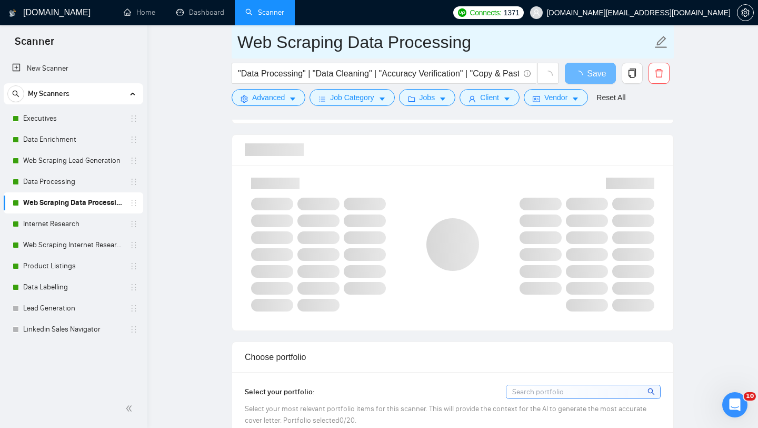
click at [424, 50] on input "Web Scraping Data Processing" at bounding box center [445, 42] width 415 height 26
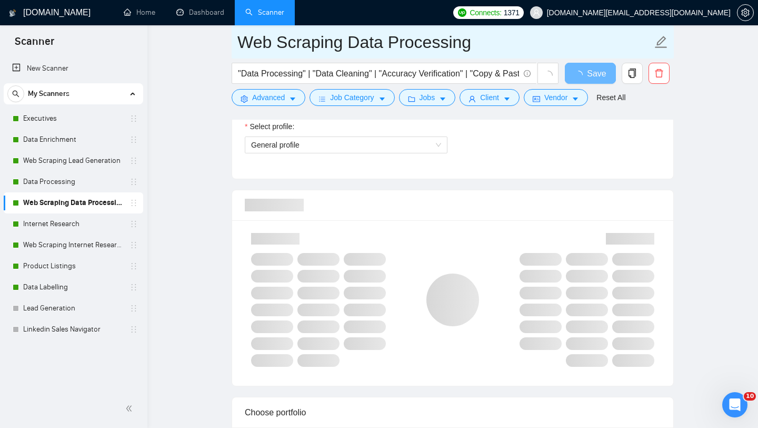
scroll to position [618, 0]
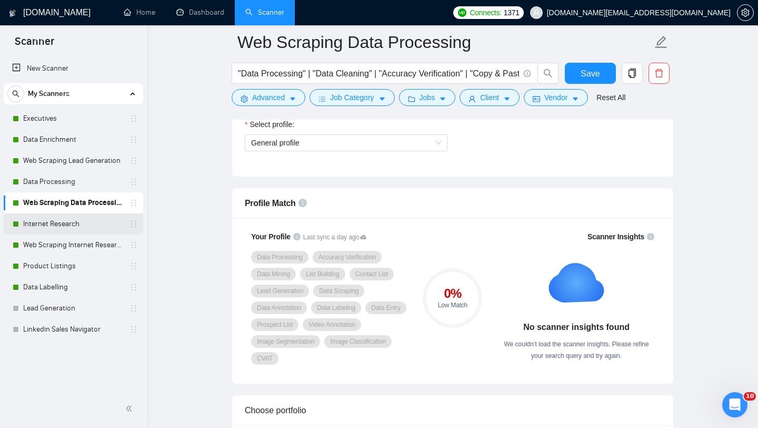
click at [91, 216] on link "Internet Research" at bounding box center [73, 223] width 100 height 21
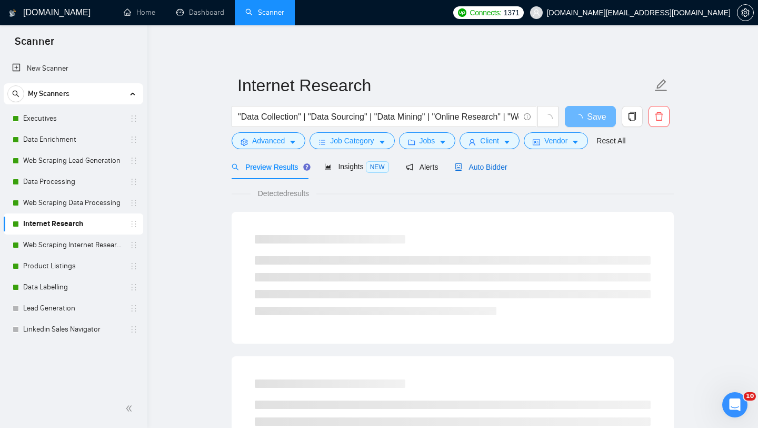
click at [491, 165] on span "Auto Bidder" at bounding box center [481, 167] width 52 height 8
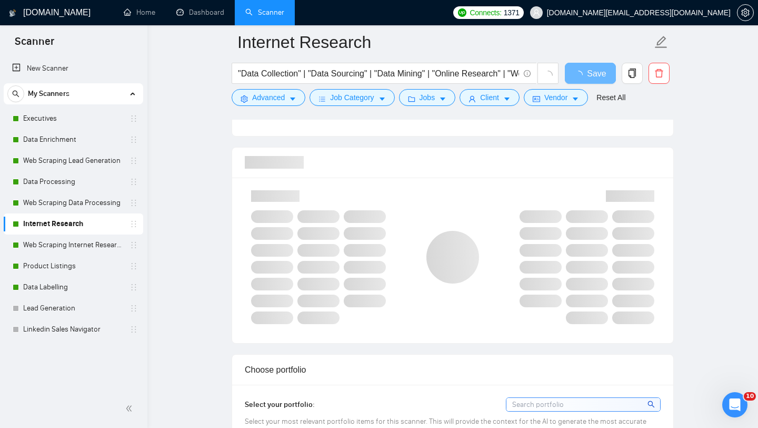
scroll to position [648, 0]
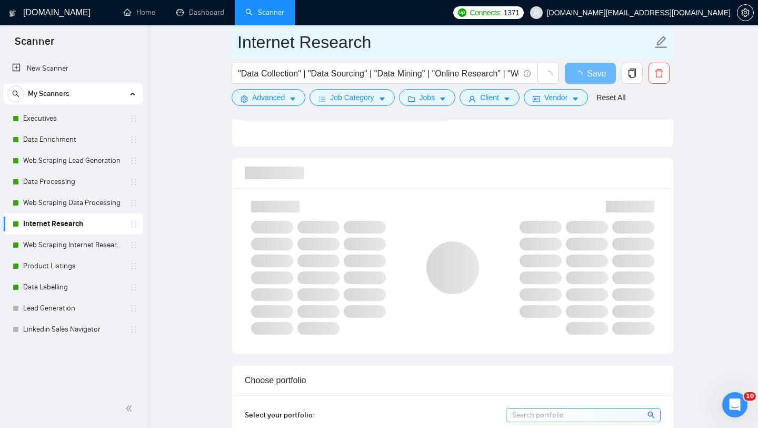
click at [313, 40] on input "Internet Research" at bounding box center [445, 42] width 415 height 26
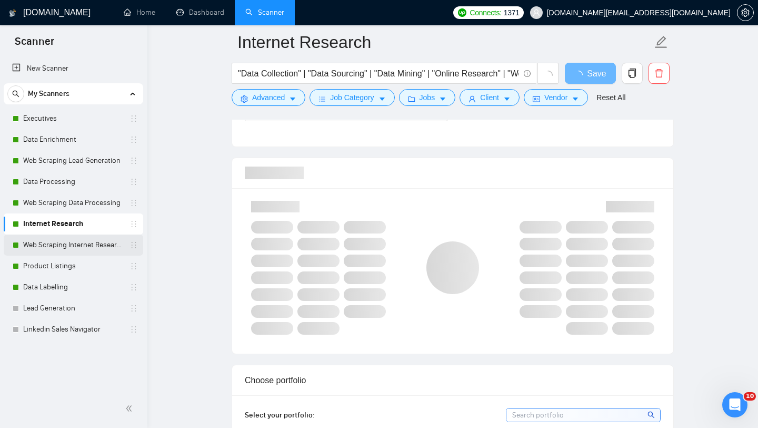
click at [54, 248] on link "Web Scraping Internet Research" at bounding box center [73, 244] width 100 height 21
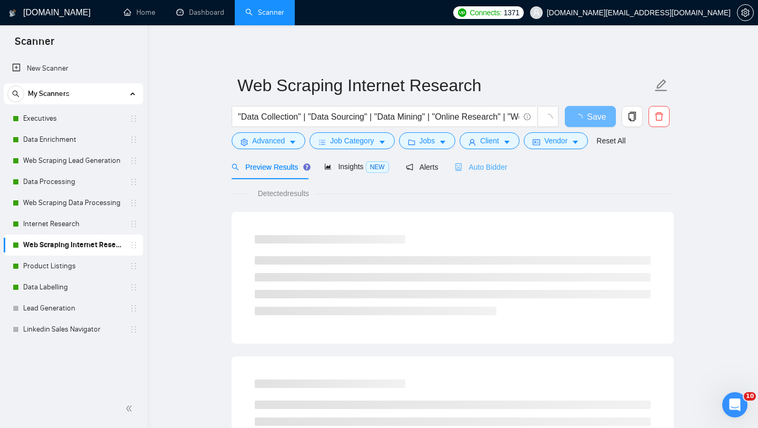
click at [499, 176] on div "Auto Bidder" at bounding box center [481, 166] width 52 height 25
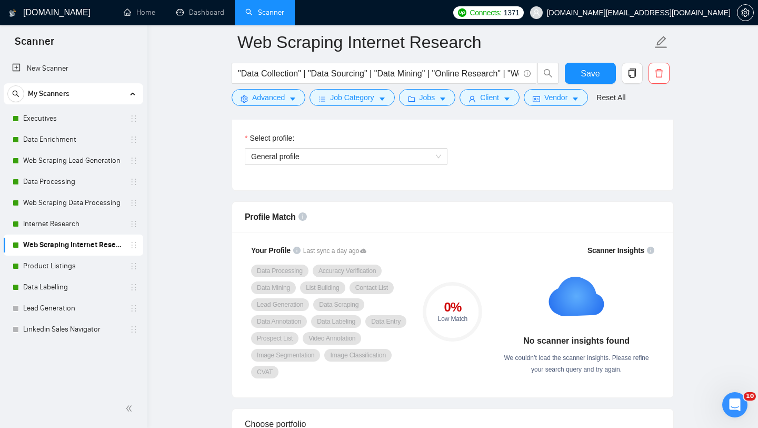
scroll to position [607, 0]
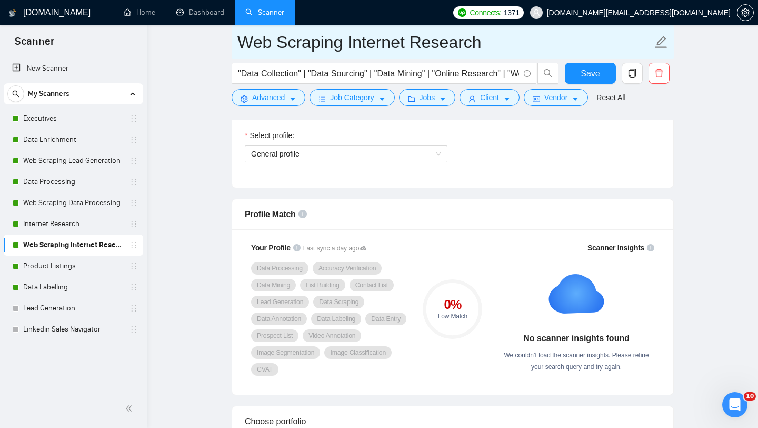
click at [372, 38] on input "Web Scraping Internet Research" at bounding box center [445, 42] width 415 height 26
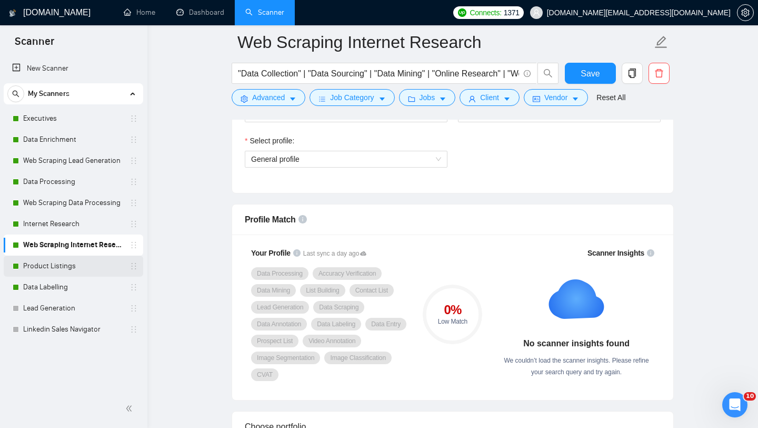
click at [75, 265] on link "Product Listings" at bounding box center [73, 265] width 100 height 21
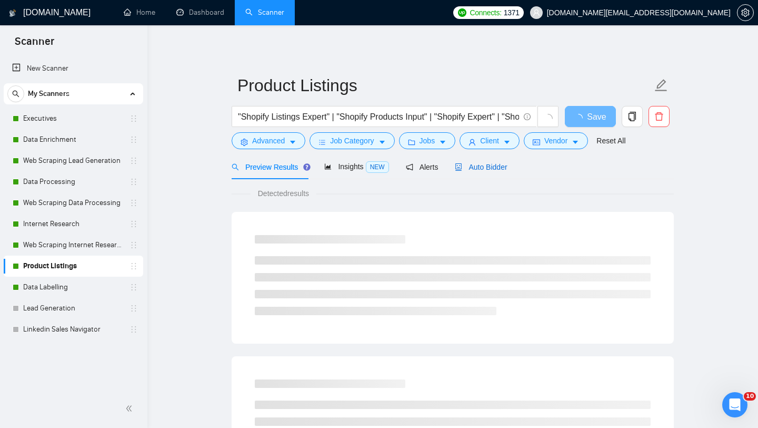
click at [490, 163] on span "Auto Bidder" at bounding box center [481, 167] width 52 height 8
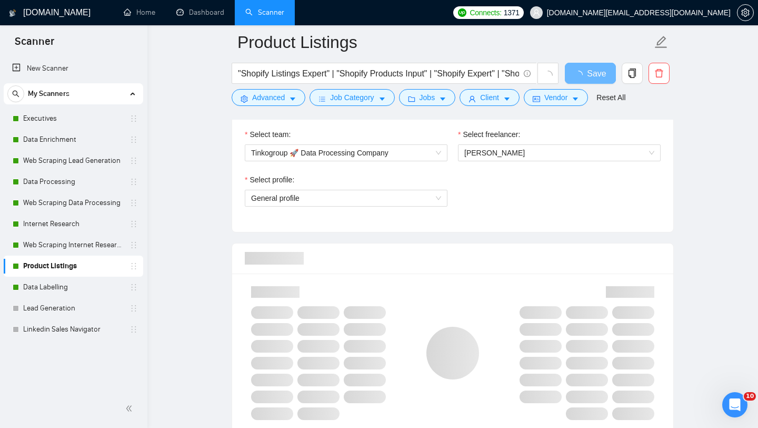
scroll to position [564, 0]
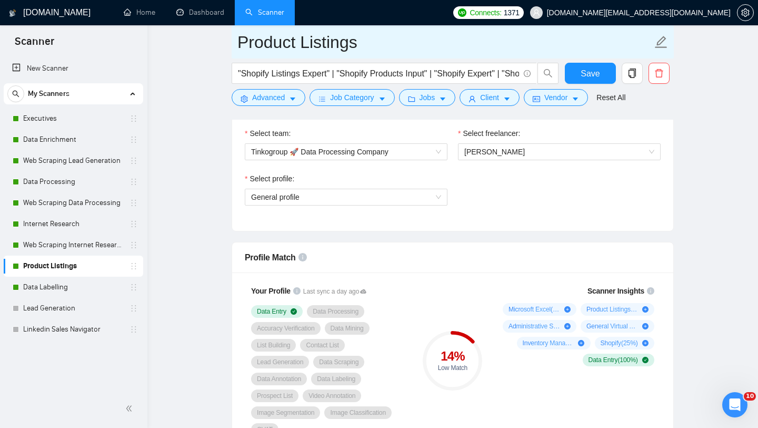
click at [255, 47] on input "Product Listings" at bounding box center [445, 42] width 415 height 26
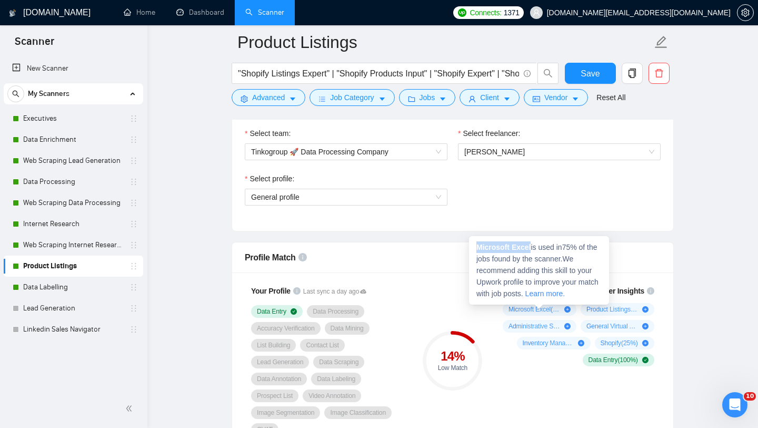
drag, startPoint x: 533, startPoint y: 248, endPoint x: 475, endPoint y: 247, distance: 57.9
click at [475, 247] on div "Microsoft Excel is used in 75 % of the jobs found by the scanner. We recommend …" at bounding box center [539, 270] width 140 height 68
copy strong "Microsoft Excel"
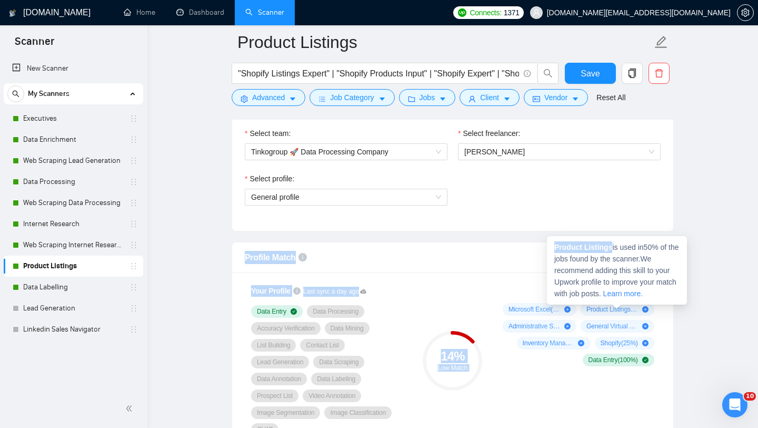
drag, startPoint x: 613, startPoint y: 249, endPoint x: 534, endPoint y: 244, distance: 79.7
click at [613, 266] on span "Product Listings is used in 50 % of the jobs found by the scanner. We recommend…" at bounding box center [617, 270] width 125 height 55
drag, startPoint x: 614, startPoint y: 246, endPoint x: 553, endPoint y: 245, distance: 61.1
click at [553, 245] on div "Product Listings is used in 50 % of the jobs found by the scanner. We recommend…" at bounding box center [617, 270] width 140 height 68
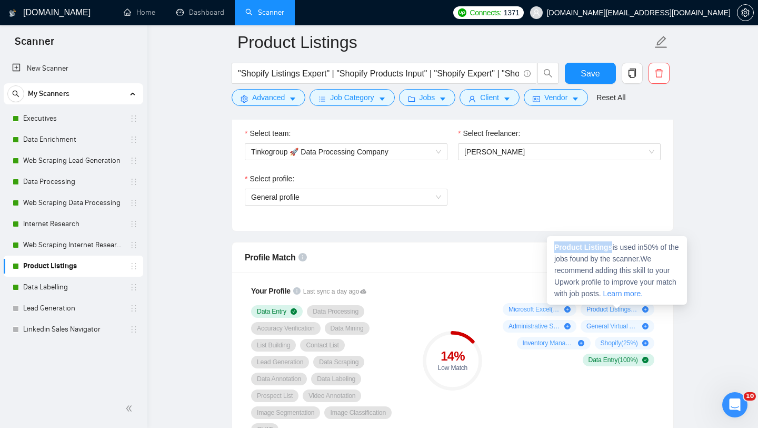
copy strong "Product Listings"
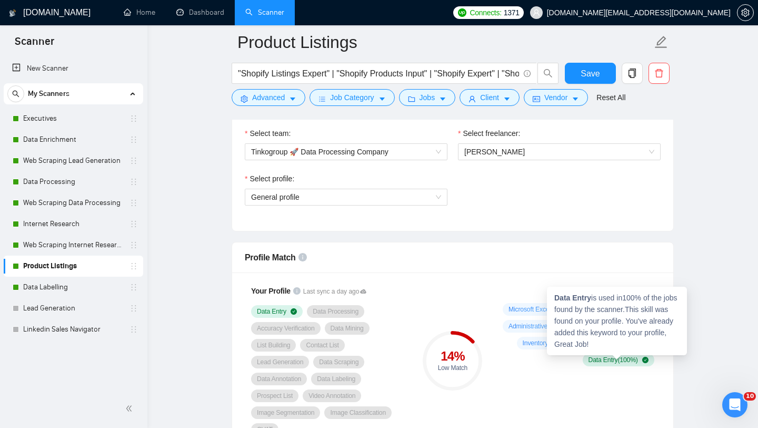
click at [594, 299] on div "Data Entry is used in 100 % of the jobs found by the scanner. This skill was fo…" at bounding box center [617, 321] width 140 height 68
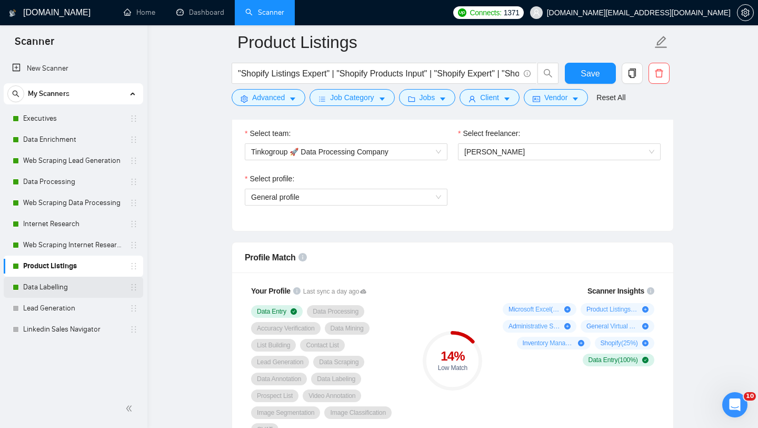
click at [66, 289] on link "Data Labelling" at bounding box center [73, 287] width 100 height 21
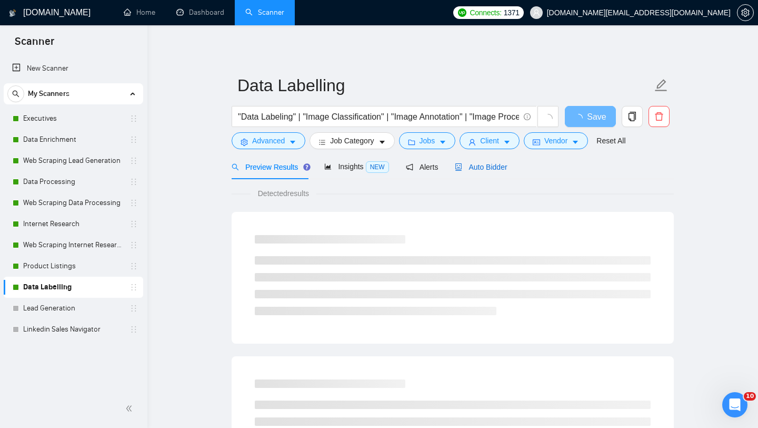
click at [484, 171] on span "Auto Bidder" at bounding box center [481, 167] width 52 height 8
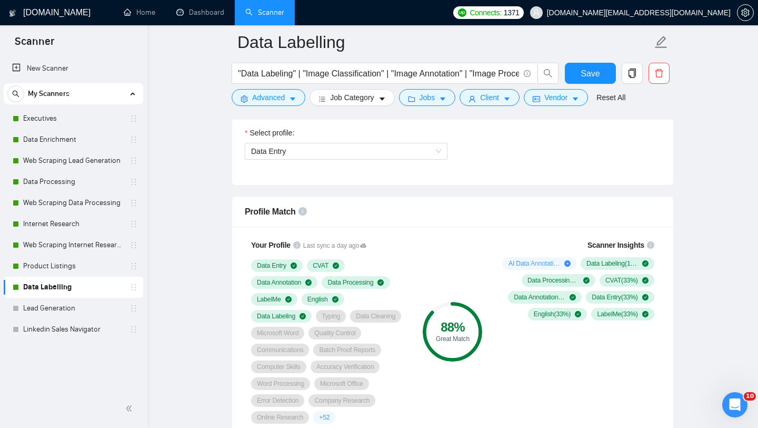
scroll to position [610, 0]
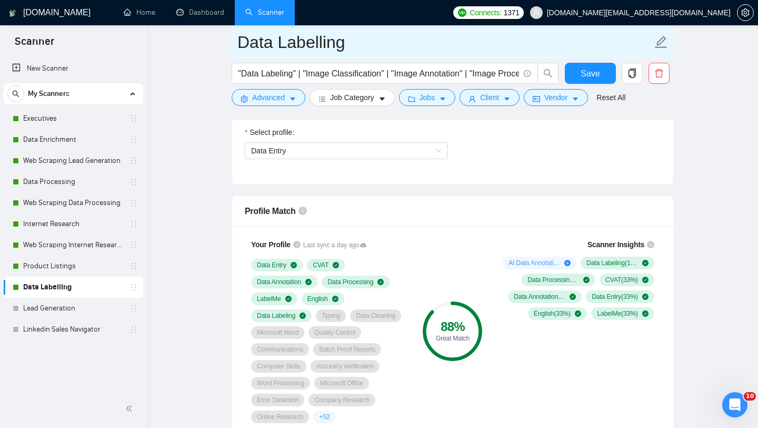
click at [257, 48] on input "Data Labelling" at bounding box center [445, 42] width 415 height 26
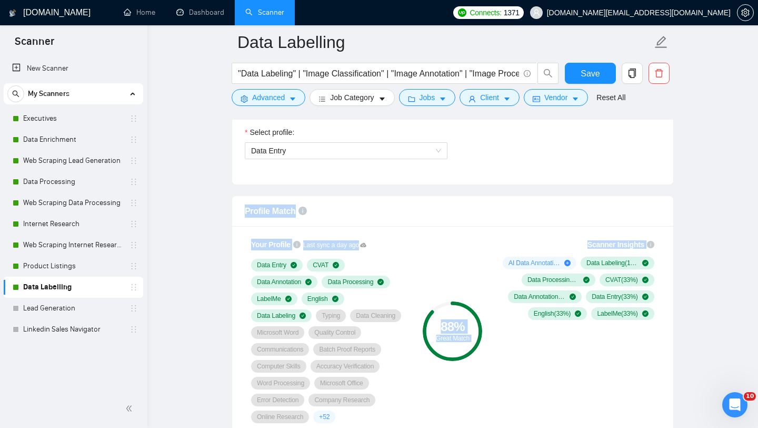
drag, startPoint x: 586, startPoint y: 189, endPoint x: 451, endPoint y: 184, distance: 134.9
click at [436, 249] on div "88 % Great Match" at bounding box center [453, 330] width 71 height 197
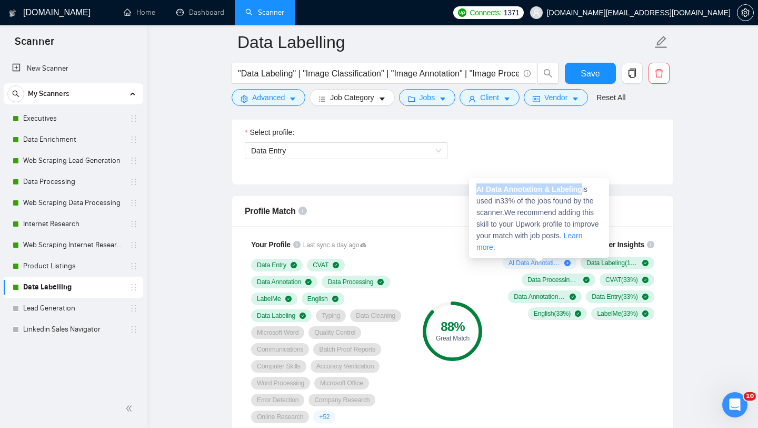
drag, startPoint x: 585, startPoint y: 190, endPoint x: 478, endPoint y: 190, distance: 106.4
click at [478, 190] on span "AI Data Annotation & Labeling is used in 33 % of the jobs found by the scanner.…" at bounding box center [538, 218] width 123 height 66
copy strong "AI Data Annotation & Labeling"
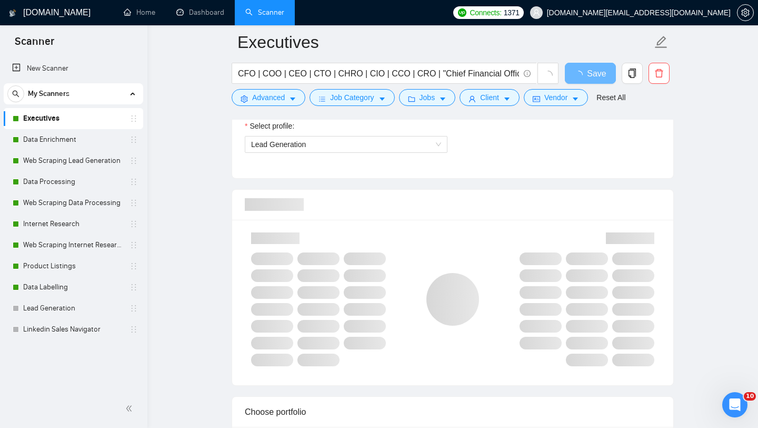
scroll to position [618, 0]
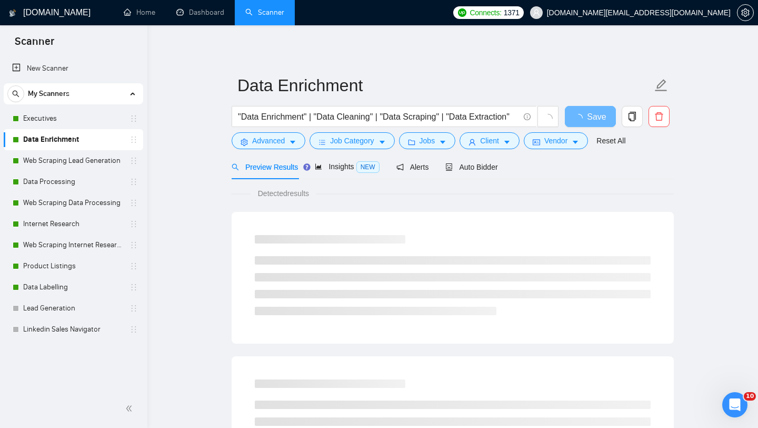
click at [474, 168] on span "Auto Bidder" at bounding box center [472, 167] width 52 height 8
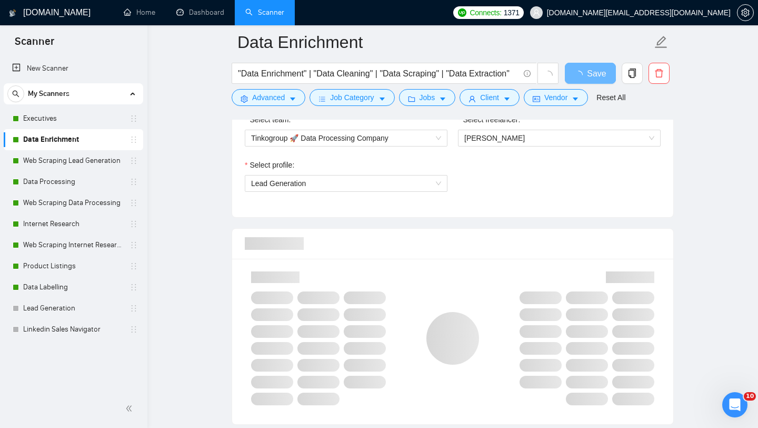
scroll to position [613, 0]
